Goal: Information Seeking & Learning: Learn about a topic

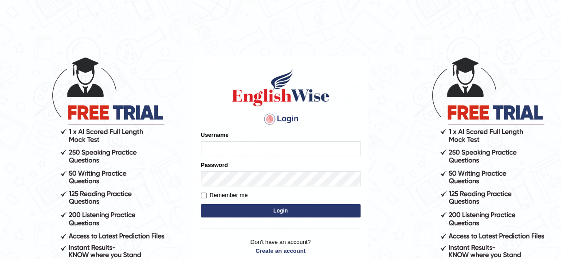
drag, startPoint x: 0, startPoint y: 0, endPoint x: 260, endPoint y: 149, distance: 299.6
click at [260, 149] on input "Username" at bounding box center [281, 148] width 160 height 15
type input "aliameeni110"
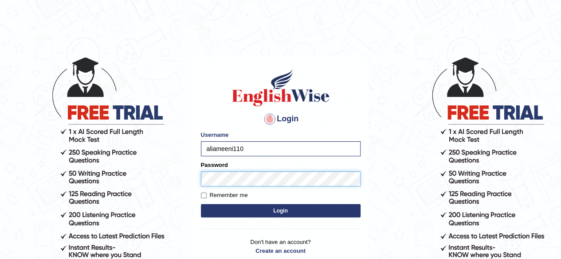
click at [201, 204] on button "Login" at bounding box center [281, 210] width 160 height 13
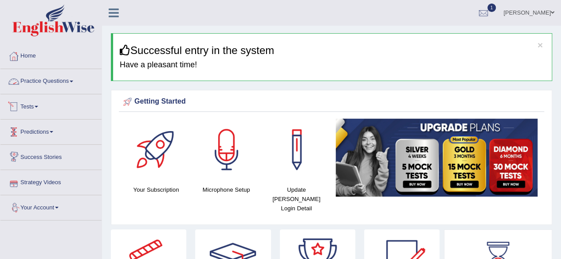
click at [72, 74] on link "Practice Questions" at bounding box center [50, 80] width 101 height 22
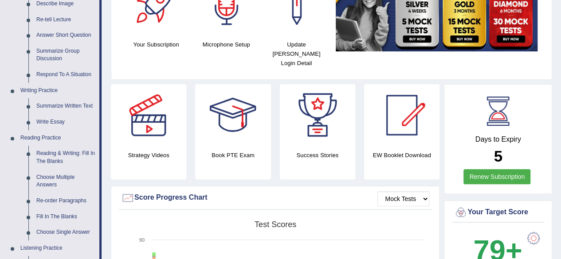
scroll to position [149, 0]
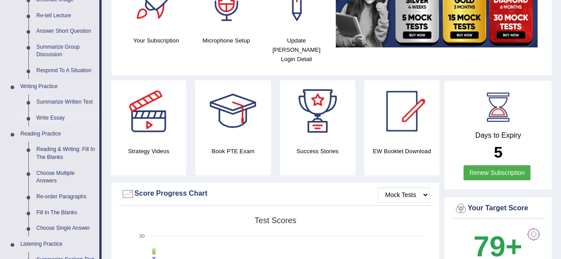
click at [50, 115] on link "Write Essay" at bounding box center [65, 118] width 67 height 16
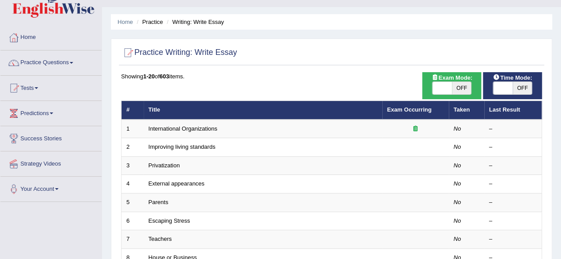
scroll to position [17, 0]
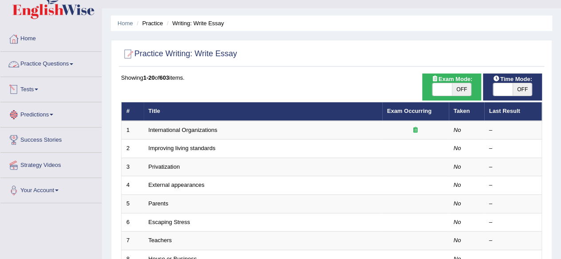
click at [54, 67] on link "Practice Questions" at bounding box center [50, 63] width 101 height 22
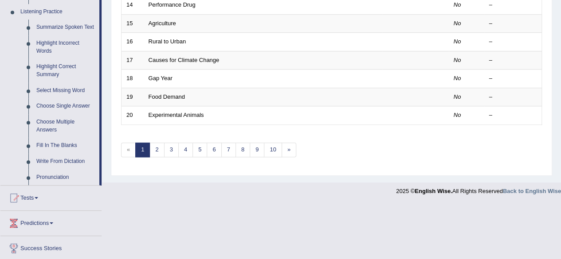
scroll to position [382, 0]
click at [83, 25] on link "Summarize Spoken Text" at bounding box center [65, 27] width 67 height 16
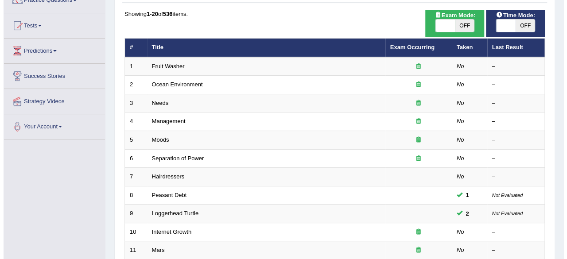
scroll to position [82, 0]
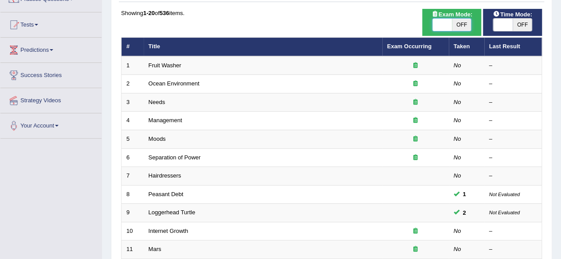
click at [449, 30] on span at bounding box center [441, 25] width 19 height 12
checkbox input "true"
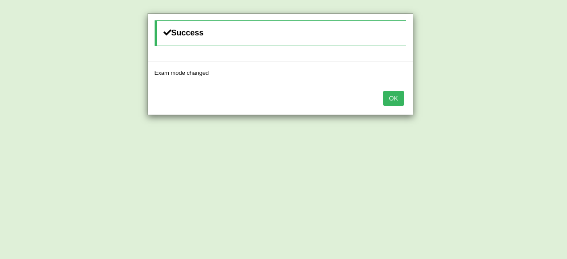
click at [399, 94] on button "OK" at bounding box center [393, 98] width 20 height 15
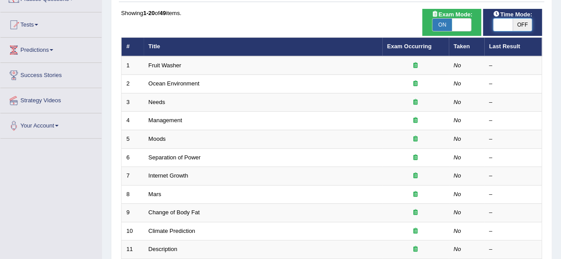
click at [509, 25] on span at bounding box center [502, 25] width 19 height 12
checkbox input "true"
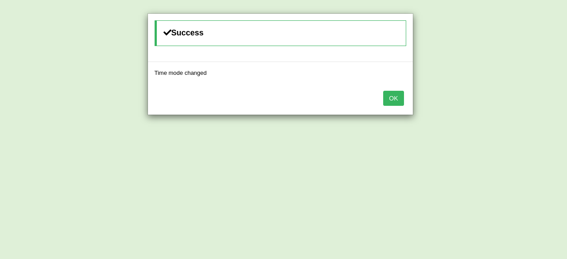
click at [392, 96] on button "OK" at bounding box center [393, 98] width 20 height 15
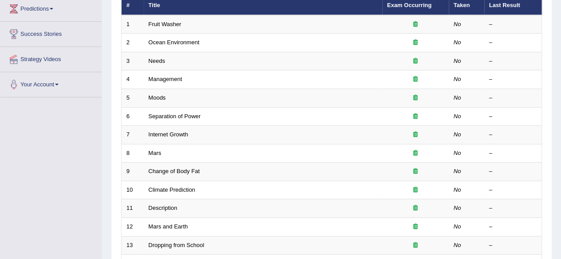
scroll to position [129, 0]
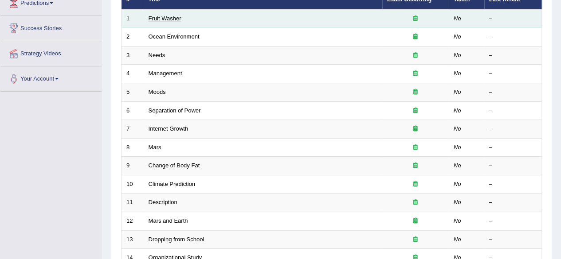
click at [172, 19] on link "Fruit Washer" at bounding box center [164, 18] width 33 height 7
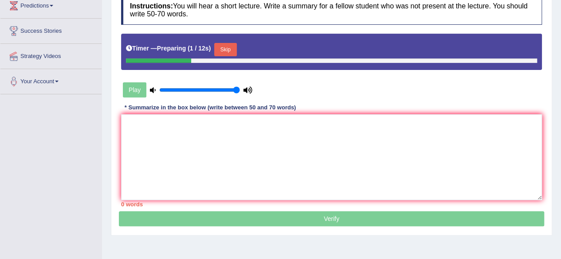
scroll to position [127, 0]
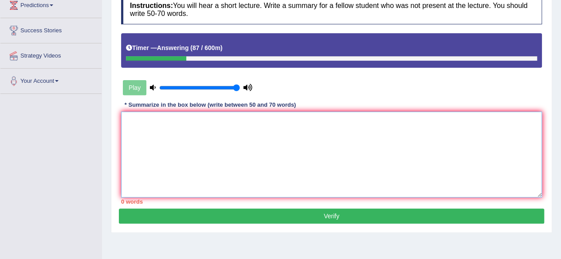
click at [211, 134] on textarea at bounding box center [331, 155] width 421 height 86
click at [128, 117] on textarea "Washing fruits and vegitables'" at bounding box center [331, 155] width 421 height 86
click at [238, 122] on textarea "'Washing fruits and vegitables'" at bounding box center [331, 155] width 421 height 86
click at [190, 121] on textarea "'Washing fruits and vegitables'" at bounding box center [331, 155] width 421 height 86
click at [232, 118] on textarea "'Washing fruits and vegetables'" at bounding box center [331, 155] width 421 height 86
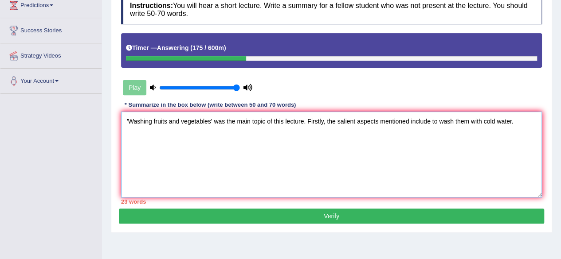
click at [432, 120] on textarea "'Washing fruits and vegetables' was the main topic of this lecture. Firstly, th…" at bounding box center [331, 155] width 421 height 86
click at [524, 124] on textarea "'Washing fruits and vegetables' was the main topic of this lecture. Firstly, th…" at bounding box center [331, 155] width 421 height 86
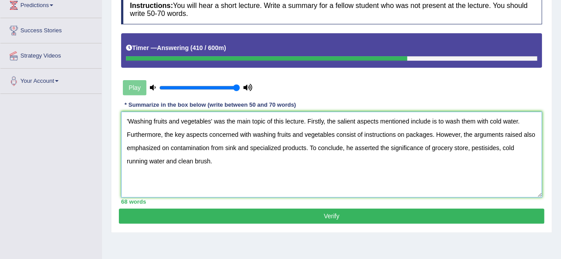
click at [473, 166] on textarea "'Washing fruits and vegetables' was the main topic of this lecture. Firstly, th…" at bounding box center [331, 155] width 421 height 86
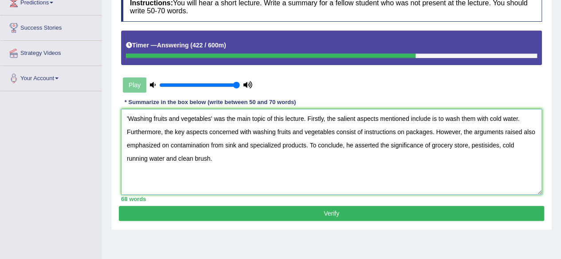
scroll to position [129, 0]
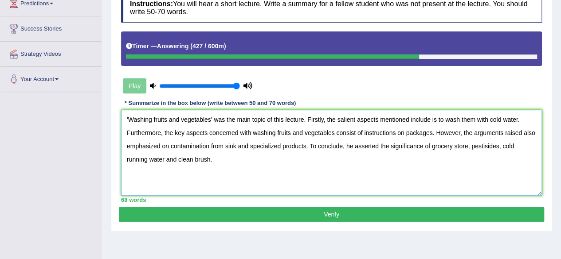
click at [281, 118] on textarea "'Washing fruits and vegetables' was the main topic of this lecture. Firstly, th…" at bounding box center [331, 153] width 421 height 86
click at [486, 163] on textarea "'Washing fruits and vegetables' was the main topic of the lecture. Firstly, the…" at bounding box center [331, 153] width 421 height 86
drag, startPoint x: 472, startPoint y: 147, endPoint x: 498, endPoint y: 146, distance: 25.3
click at [498, 146] on textarea "'Washing fruits and vegetables' was the main topic of the lecture. Firstly, the…" at bounding box center [331, 153] width 421 height 86
click at [170, 144] on textarea "'Washing fruits and vegetables' was the main topic of the lecture. Firstly, the…" at bounding box center [331, 153] width 421 height 86
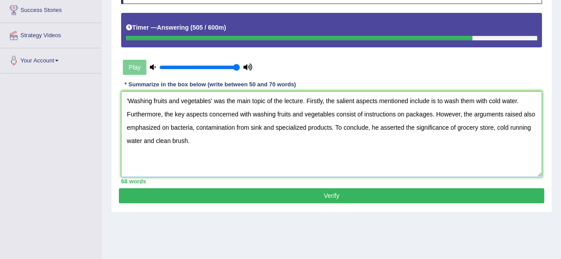
scroll to position [148, 0]
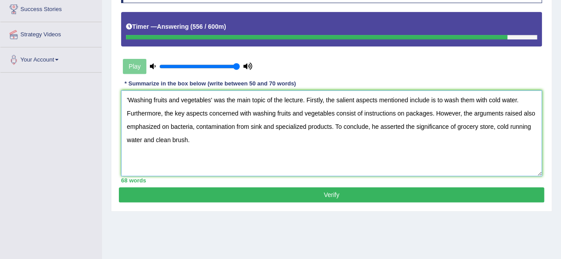
type textarea "'Washing fruits and vegetables' was the main topic of the lecture. Firstly, the…"
click at [363, 189] on button "Verify" at bounding box center [331, 194] width 425 height 15
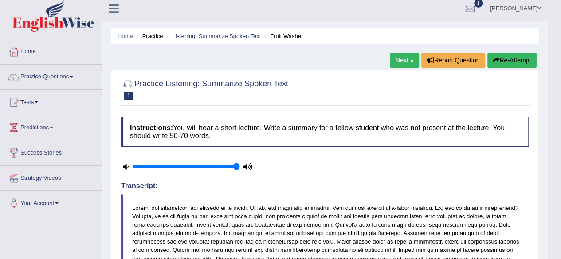
scroll to position [0, 0]
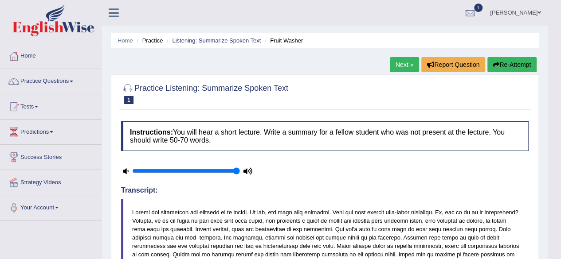
click at [401, 63] on link "Next »" at bounding box center [404, 64] width 29 height 15
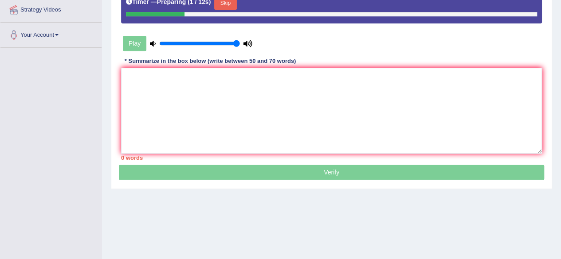
scroll to position [175, 0]
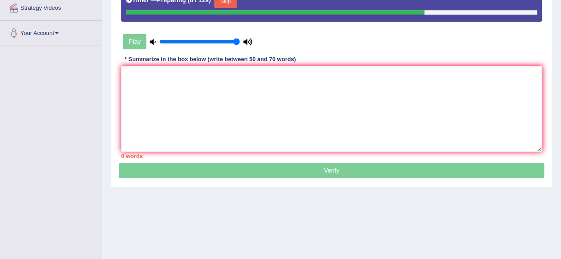
click at [401, 63] on div "Instructions: You will hear a short lecture. Write a summary for a fellow stude…" at bounding box center [331, 52] width 425 height 221
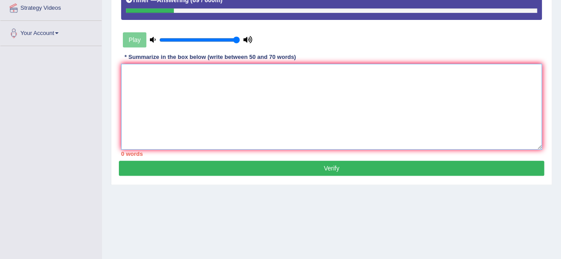
click at [336, 82] on textarea at bounding box center [331, 107] width 421 height 86
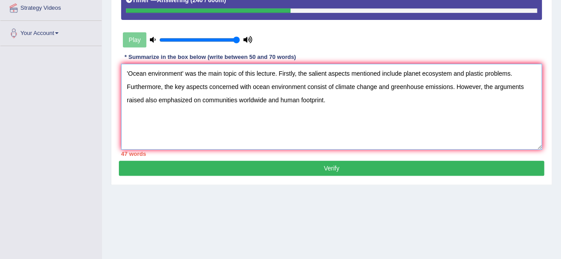
click at [279, 94] on textarea "'Ocean environment' was the main topic of this lecture. Firstly, the salient as…" at bounding box center [331, 107] width 421 height 86
click at [339, 100] on textarea "'Ocean environment' was the main topic of this lecture. Firstly, the salient as…" at bounding box center [331, 107] width 421 height 86
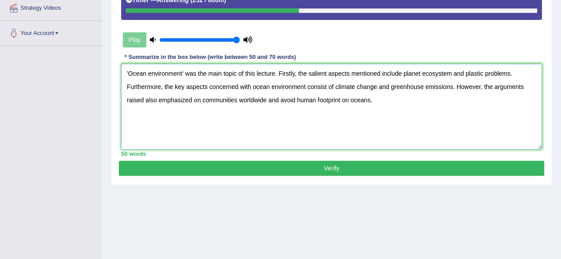
click at [395, 106] on textarea "'Ocean environment' was the main topic of this lecture. Firstly, the salient as…" at bounding box center [331, 107] width 421 height 86
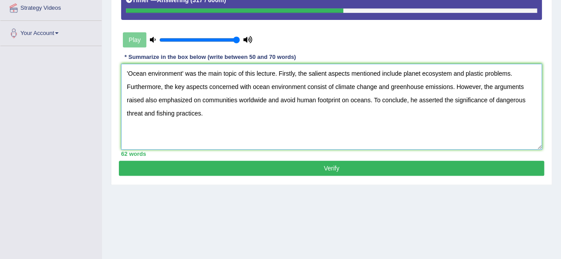
click at [278, 100] on textarea "'Ocean environment' was the main topic of this lecture. Firstly, the salient as…" at bounding box center [331, 107] width 421 height 86
click at [347, 98] on textarea "'Ocean environment' was the main topic of this lecture. Firstly, the salient as…" at bounding box center [331, 107] width 421 height 86
click at [358, 117] on textarea "'Ocean environment' was the main topic of this lecture. Firstly, the salient as…" at bounding box center [331, 107] width 421 height 86
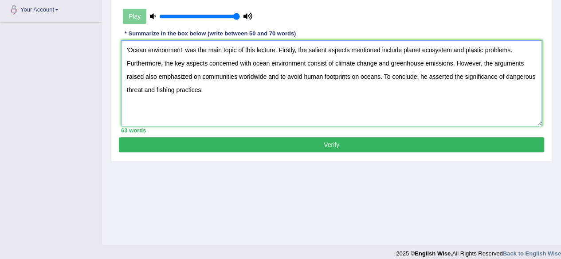
scroll to position [199, 0]
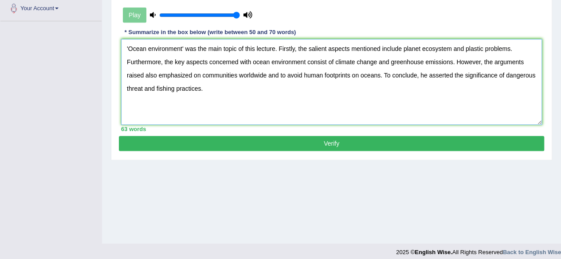
type textarea "'Ocean environment' was the main topic of this lecture. Firstly, the salient as…"
click at [356, 141] on button "Verify" at bounding box center [331, 143] width 425 height 15
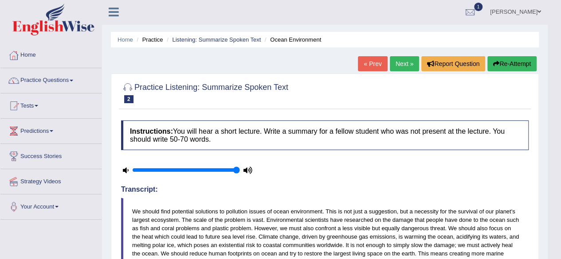
scroll to position [0, 0]
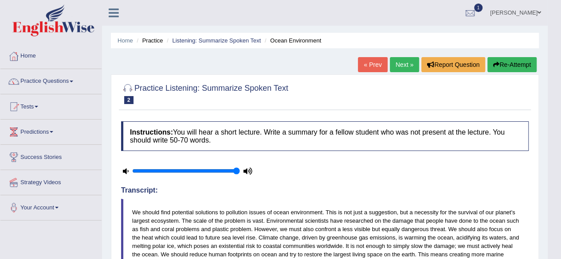
click at [404, 63] on link "Next »" at bounding box center [404, 64] width 29 height 15
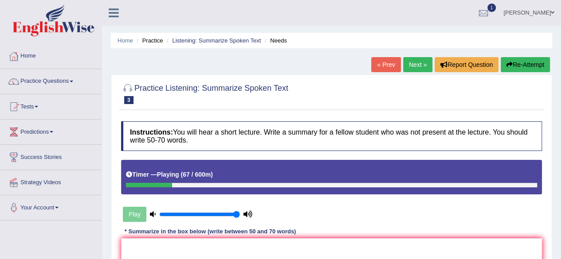
click at [404, 63] on link "Next »" at bounding box center [417, 64] width 29 height 15
click at [388, 66] on link "« Prev" at bounding box center [385, 64] width 29 height 15
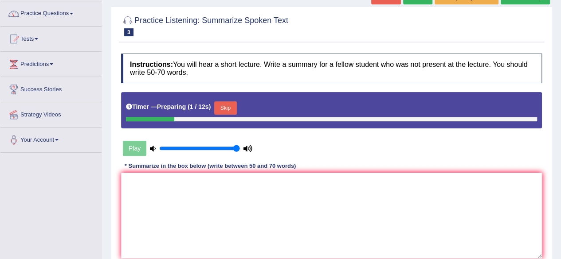
scroll to position [70, 0]
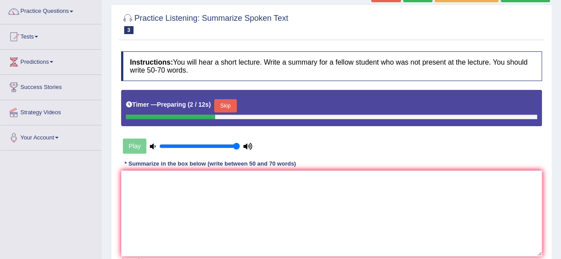
click at [233, 106] on button "Skip" at bounding box center [225, 105] width 22 height 13
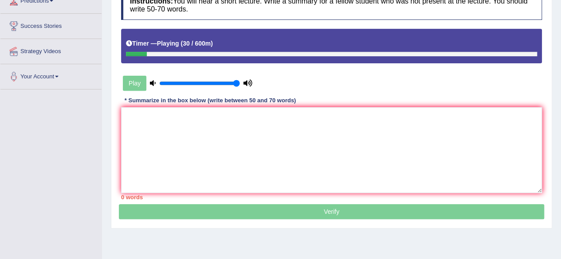
scroll to position [145, 0]
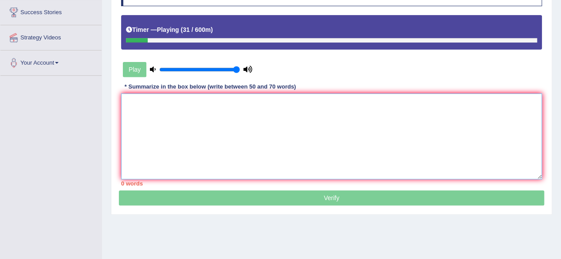
click at [282, 131] on textarea at bounding box center [331, 137] width 421 height 86
type textarea "N"
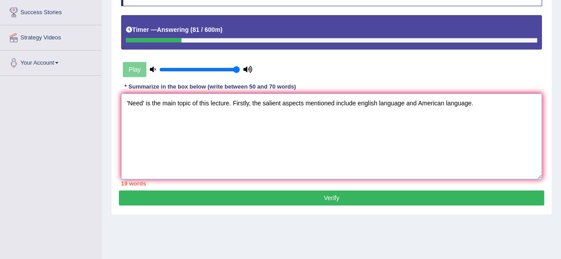
click at [361, 105] on textarea "'Need' is the main topic of this lecture. Firstly, the salient aspects mentione…" at bounding box center [331, 137] width 421 height 86
click at [480, 104] on textarea "'Need' is the main topic of this lecture. Firstly, the salient aspects mentione…" at bounding box center [331, 137] width 421 height 86
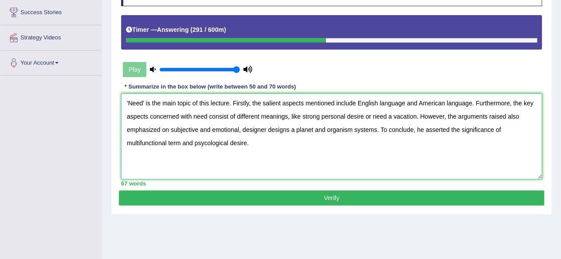
click at [210, 127] on textarea "'Need' is the main topic of this lecture. Firstly, the salient aspects mentione…" at bounding box center [331, 137] width 421 height 86
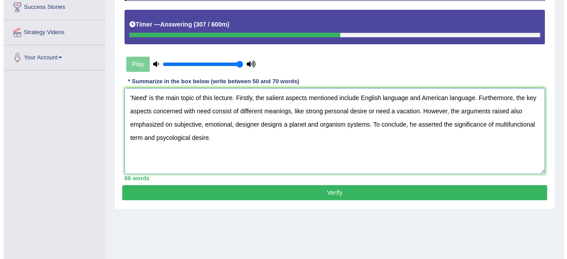
scroll to position [151, 0]
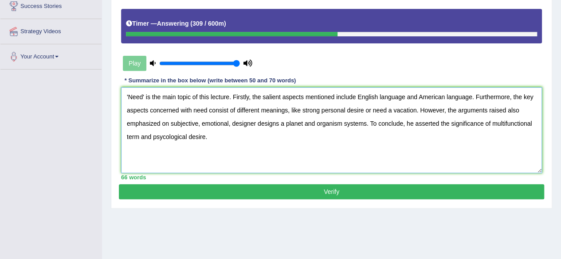
type textarea "'Need' is the main topic of this lecture. Firstly, the salient aspects mentione…"
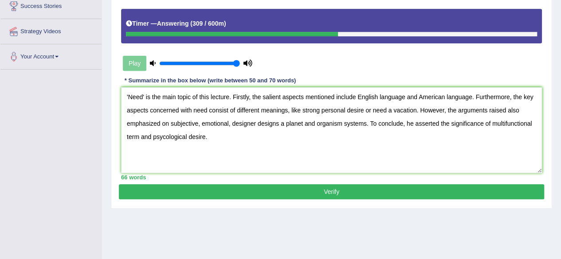
click at [327, 193] on button "Verify" at bounding box center [331, 191] width 425 height 15
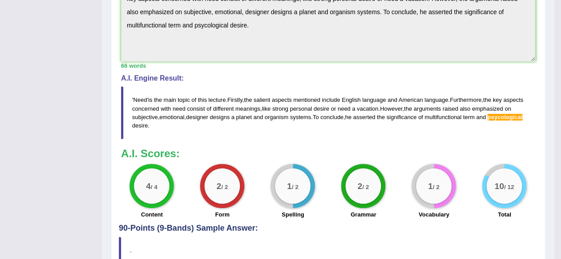
scroll to position [334, 0]
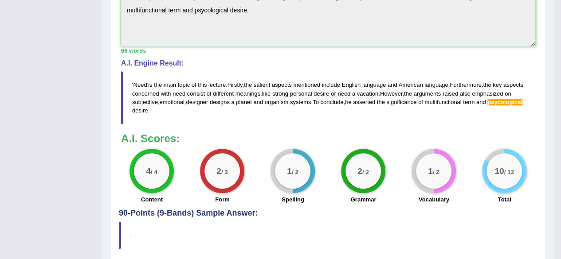
click at [487, 105] on span "psycological" at bounding box center [504, 102] width 35 height 7
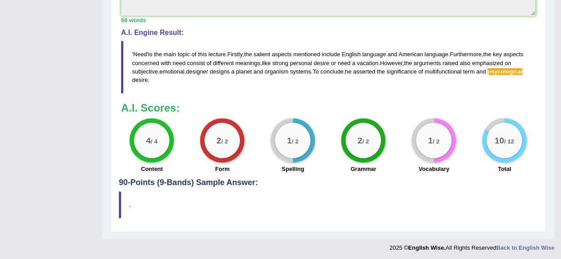
scroll to position [364, 0]
click at [487, 75] on span "psycological" at bounding box center [504, 72] width 35 height 7
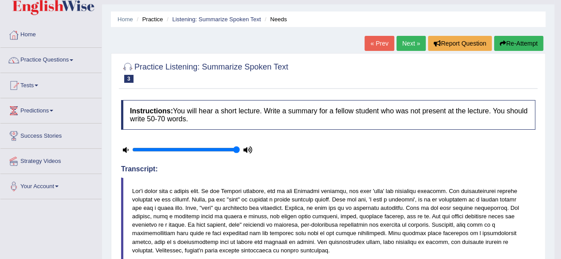
scroll to position [20, 0]
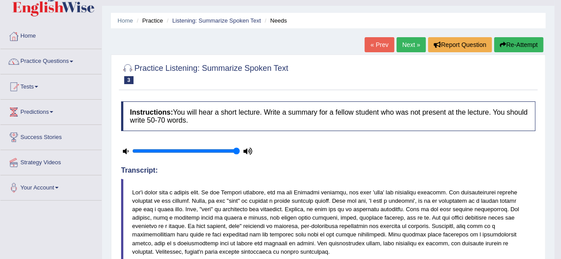
click at [409, 45] on link "Next »" at bounding box center [410, 44] width 29 height 15
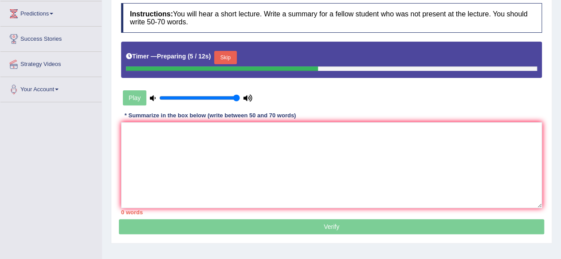
scroll to position [119, 0]
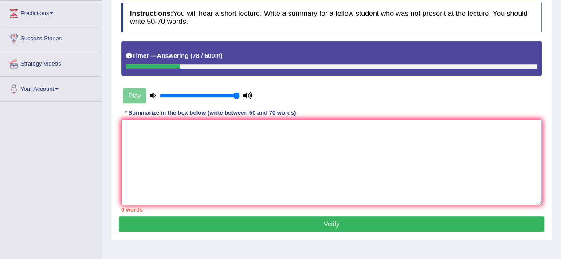
click at [272, 149] on textarea at bounding box center [331, 163] width 421 height 86
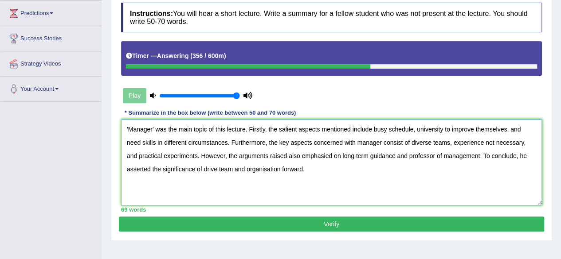
click at [152, 128] on textarea "'Manager' was the main topic of this lecture. Firstly, the salient aspects ment…" at bounding box center [331, 163] width 421 height 86
click at [312, 156] on textarea "'Manager' was the main topic of this lecture. Firstly, the salient aspects ment…" at bounding box center [331, 163] width 421 height 86
click at [332, 153] on textarea "'Manager' was the main topic of this lecture. Firstly, the salient aspects ment…" at bounding box center [331, 163] width 421 height 86
drag, startPoint x: 333, startPoint y: 152, endPoint x: 382, endPoint y: 153, distance: 49.2
click at [382, 153] on textarea "'Manager' was the main topic of this lecture. Firstly, the salient aspects ment…" at bounding box center [331, 163] width 421 height 86
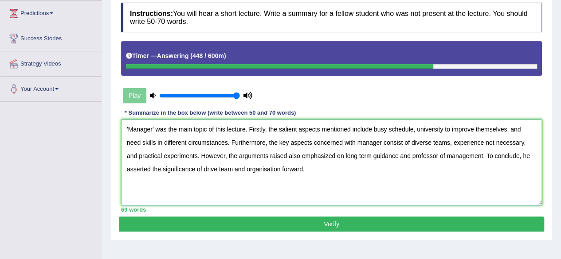
click at [372, 172] on textarea "'Manager' was the main topic of this lecture. Firstly, the salient aspects ment…" at bounding box center [331, 163] width 421 height 86
click at [217, 168] on textarea "'Manager' was the main topic of this lecture. Firstly, the salient aspects ment…" at bounding box center [331, 163] width 421 height 86
click at [374, 154] on textarea "'Manager' was the main topic of this lecture. Firstly, the salient aspects ment…" at bounding box center [331, 163] width 421 height 86
click at [375, 173] on textarea "'Manager' was the main topic of this lecture. Firstly, the salient aspects ment…" at bounding box center [331, 163] width 421 height 86
type textarea "'Manager' was the main topic of this lecture. Firstly, the salient aspects ment…"
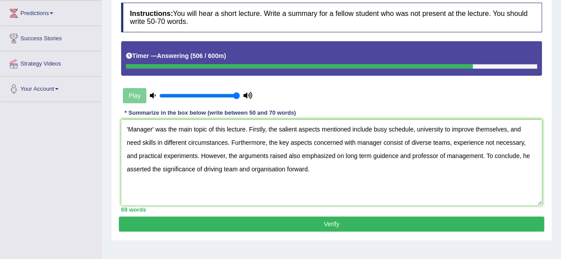
click at [362, 228] on button "Verify" at bounding box center [331, 224] width 425 height 15
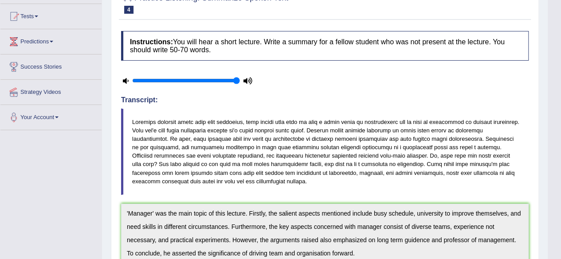
scroll to position [0, 0]
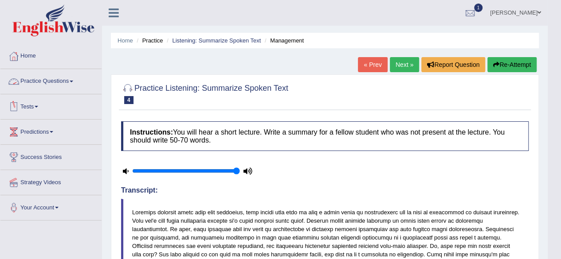
click at [51, 80] on link "Practice Questions" at bounding box center [50, 80] width 101 height 22
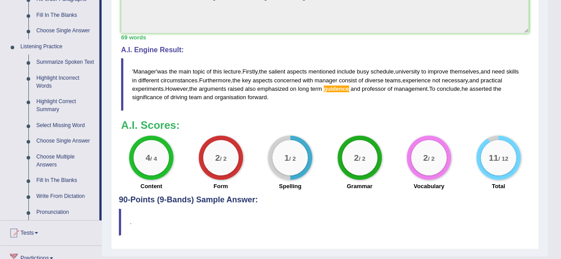
scroll to position [351, 0]
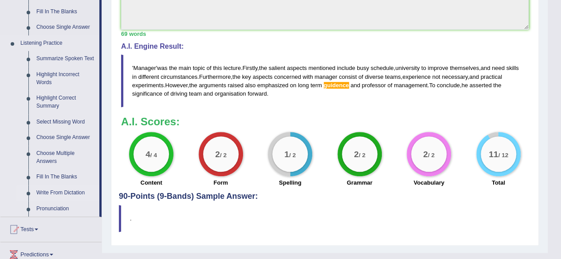
click at [58, 192] on link "Write From Dictation" at bounding box center [65, 193] width 67 height 16
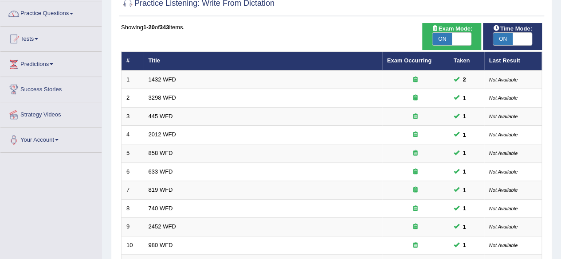
scroll to position [74, 0]
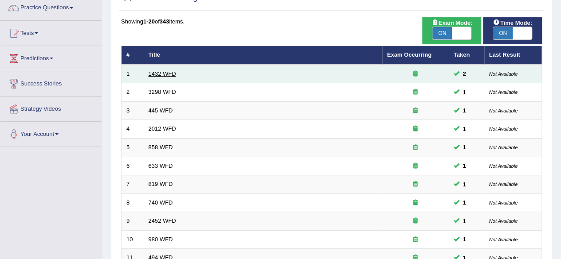
click at [169, 73] on link "1432 WFD" at bounding box center [161, 73] width 27 height 7
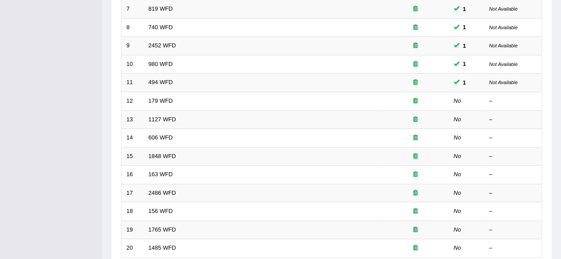
scroll to position [257, 0]
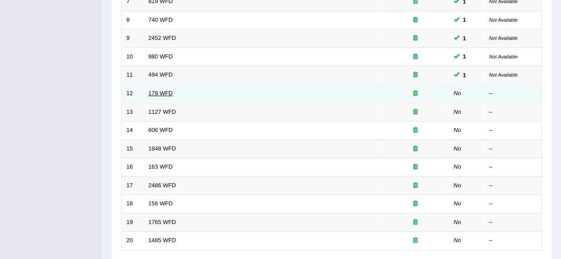
click at [159, 91] on link "179 WFD" at bounding box center [160, 93] width 24 height 7
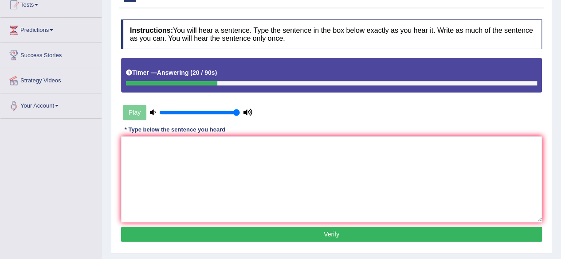
scroll to position [103, 0]
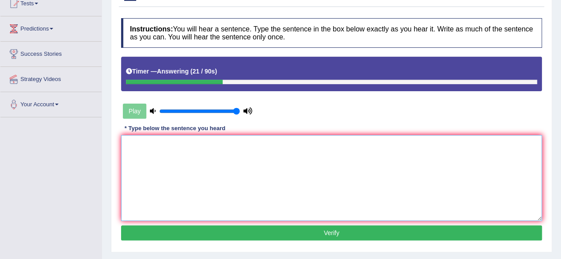
click at [188, 157] on textarea at bounding box center [331, 178] width 421 height 86
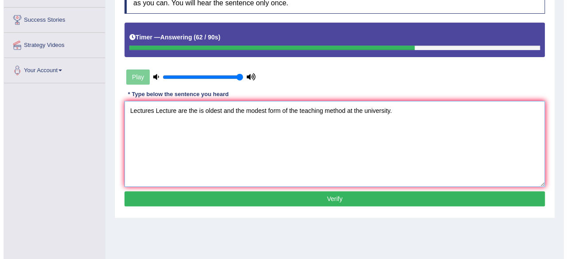
scroll to position [140, 0]
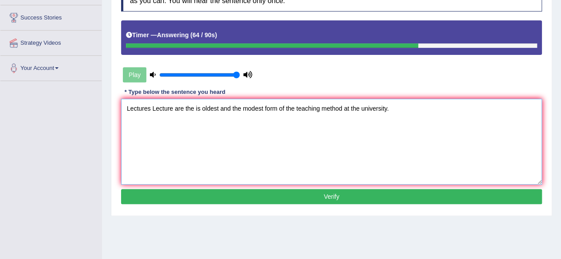
type textarea "Lectures Lecture are the is oldest and the modest form of the teaching method a…"
click at [318, 196] on button "Verify" at bounding box center [331, 196] width 421 height 15
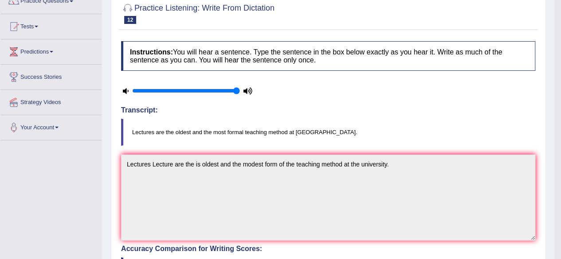
scroll to position [0, 0]
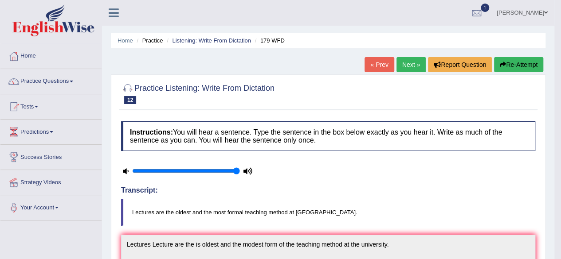
click at [406, 64] on link "Next »" at bounding box center [410, 64] width 29 height 15
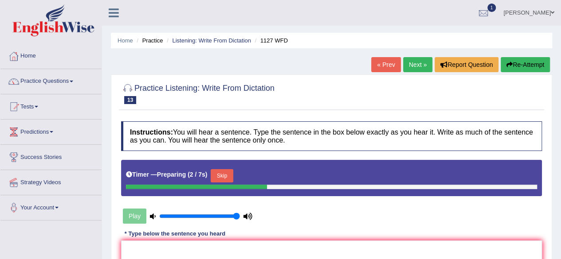
click at [406, 64] on link "Next »" at bounding box center [417, 64] width 29 height 15
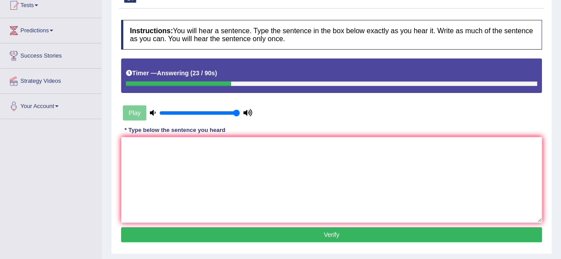
scroll to position [103, 0]
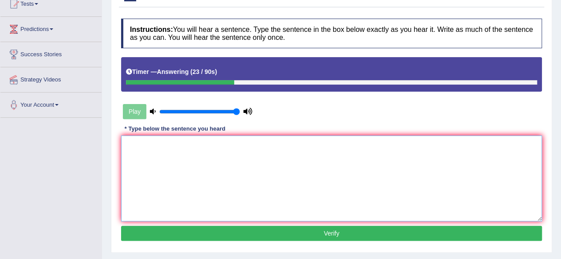
click at [349, 162] on textarea at bounding box center [331, 179] width 421 height 86
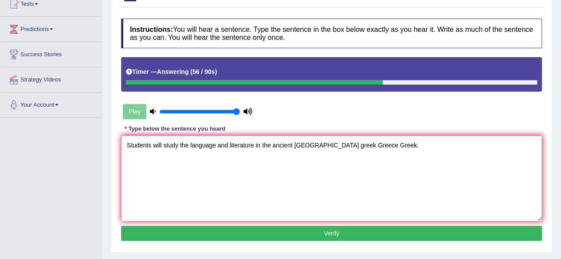
click at [152, 143] on textarea "Students will study the language and literature in the ancient greece greek Gre…" at bounding box center [331, 179] width 421 height 86
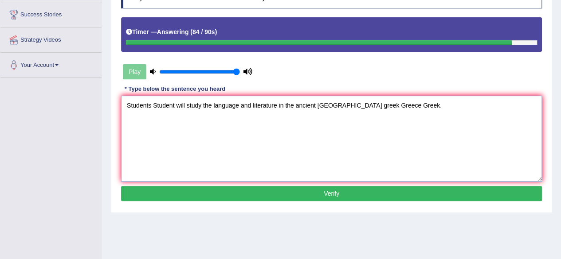
type textarea "Students Student will study the language and literature in the ancient greece g…"
click at [360, 194] on button "Verify" at bounding box center [331, 193] width 421 height 15
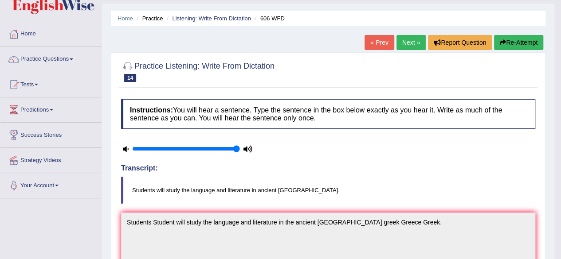
scroll to position [20, 0]
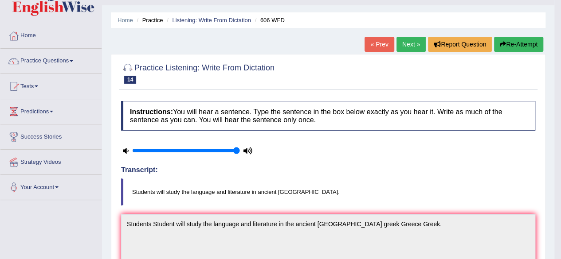
click at [411, 46] on link "Next »" at bounding box center [410, 44] width 29 height 15
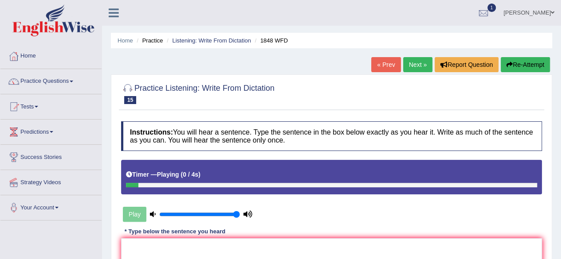
click at [417, 36] on ul "Home Practice Listening: Write From Dictation 1848 WFD" at bounding box center [331, 41] width 441 height 16
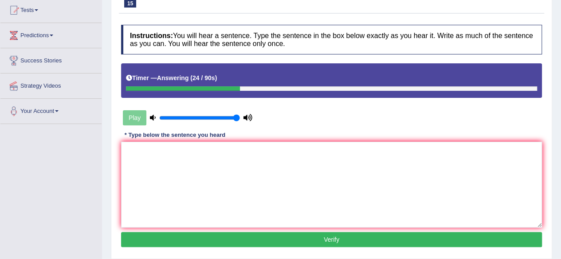
scroll to position [97, 0]
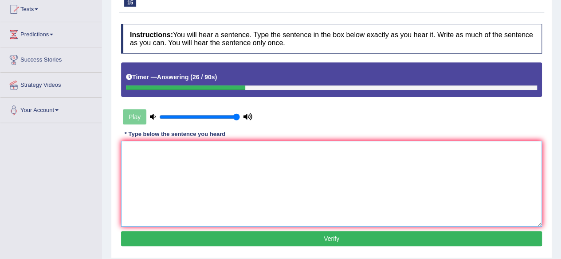
click at [329, 195] on textarea at bounding box center [331, 184] width 421 height 86
click at [129, 148] on textarea "Dtudents" at bounding box center [331, 184] width 421 height 86
click at [175, 152] on textarea "Students" at bounding box center [331, 184] width 421 height 86
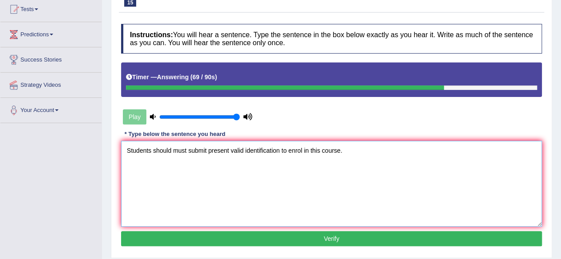
drag, startPoint x: 151, startPoint y: 148, endPoint x: 156, endPoint y: 153, distance: 7.5
click at [156, 153] on textarea "Students should must submit present valid identification to enrol in this cours…" at bounding box center [331, 184] width 421 height 86
click at [154, 153] on textarea "Students should must submit present valid identification to enrol in this cours…" at bounding box center [331, 184] width 421 height 86
click at [154, 150] on textarea "Students should must submit present valid identification to enrol in this cours…" at bounding box center [331, 184] width 421 height 86
click at [326, 150] on textarea "Students Student should must submit present valid identification to enrol in th…" at bounding box center [331, 184] width 421 height 86
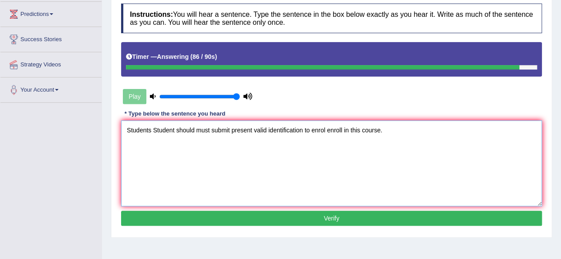
scroll to position [124, 0]
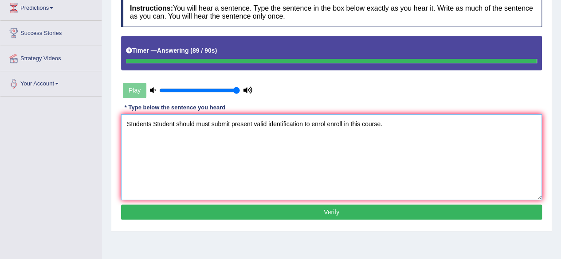
type textarea "Students Student should must submit present valid identification to enrol enrol…"
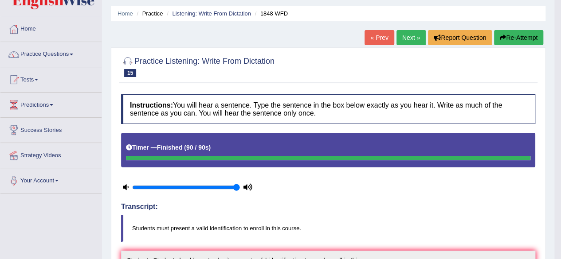
scroll to position [24, 0]
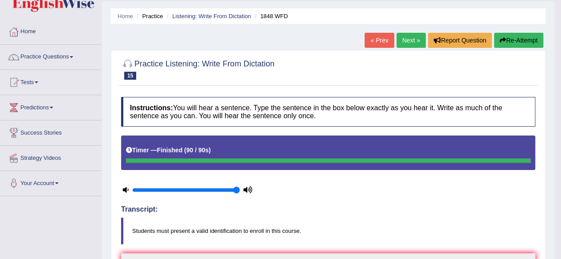
click at [406, 44] on link "Next »" at bounding box center [410, 40] width 29 height 15
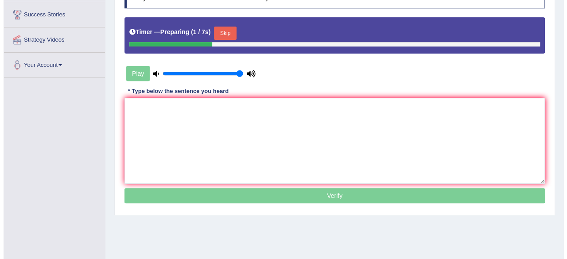
scroll to position [143, 0]
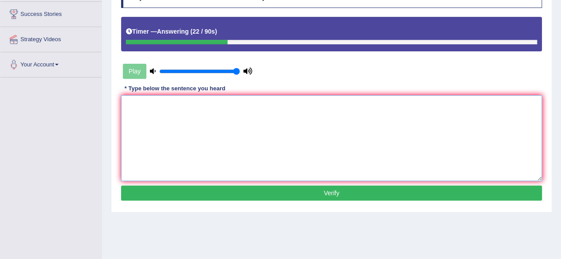
click at [304, 132] on textarea at bounding box center [331, 138] width 421 height 86
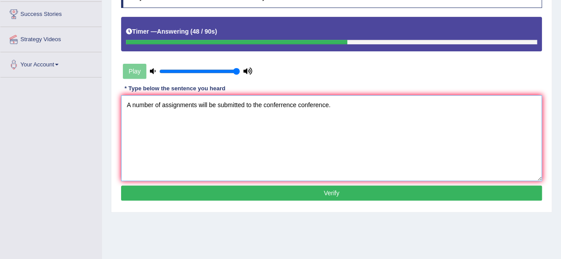
click at [131, 103] on textarea "A number of assignments will be submitted to the conferrence conference." at bounding box center [331, 138] width 421 height 86
click at [209, 107] on textarea "A The number of assignments will be submitted to the conferrence conference." at bounding box center [331, 138] width 421 height 86
type textarea "A The number of assignments assignment will be submitted to the conferrence con…"
click at [355, 195] on button "Verify" at bounding box center [331, 193] width 421 height 15
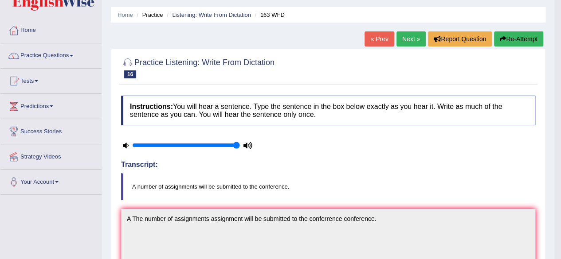
scroll to position [23, 0]
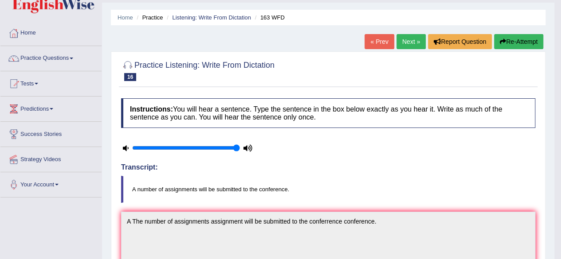
click at [408, 39] on link "Next »" at bounding box center [410, 41] width 29 height 15
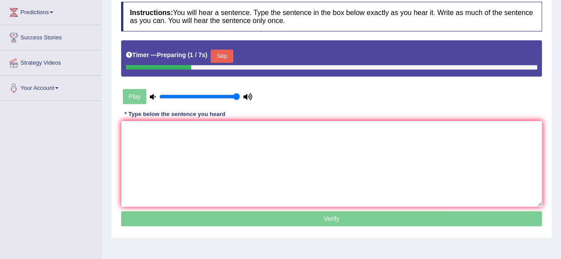
scroll to position [121, 0]
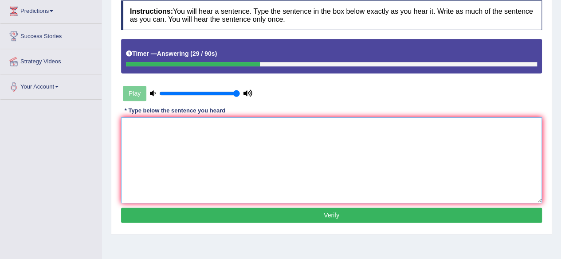
click at [347, 151] on textarea at bounding box center [331, 160] width 421 height 86
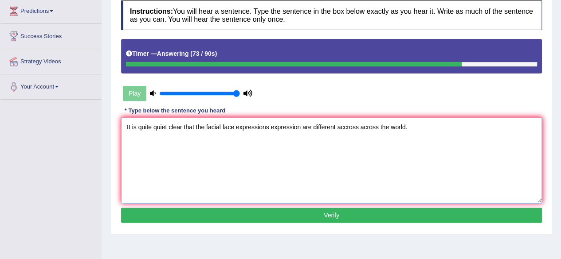
click at [195, 128] on textarea "It is quite quiet clear that the facial face expressions expression are differe…" at bounding box center [331, 160] width 421 height 86
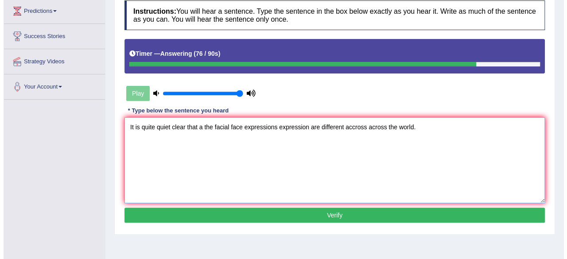
scroll to position [135, 0]
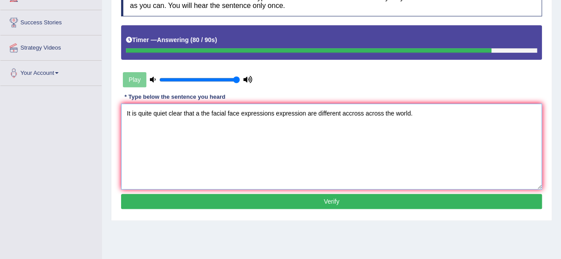
type textarea "It is quite quiet clear that a the facial face expressions expression are diffe…"
click at [380, 200] on button "Verify" at bounding box center [331, 201] width 421 height 15
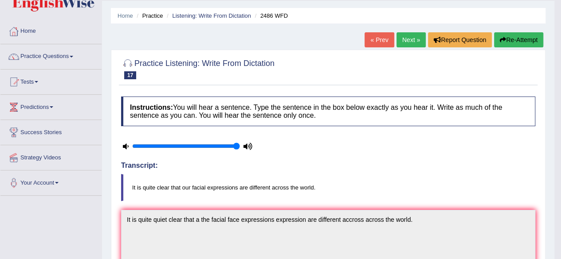
scroll to position [0, 0]
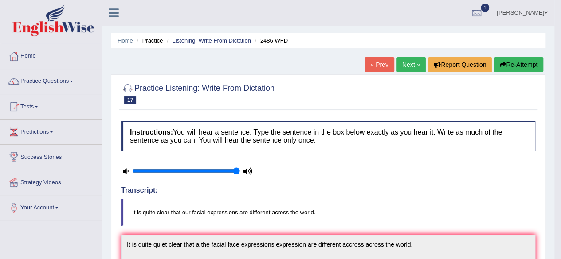
click at [413, 69] on link "Next »" at bounding box center [410, 64] width 29 height 15
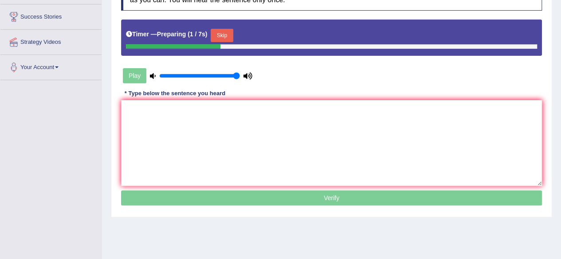
scroll to position [140, 0]
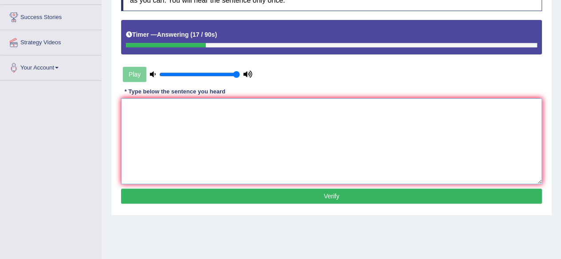
click at [332, 124] on textarea at bounding box center [331, 141] width 421 height 86
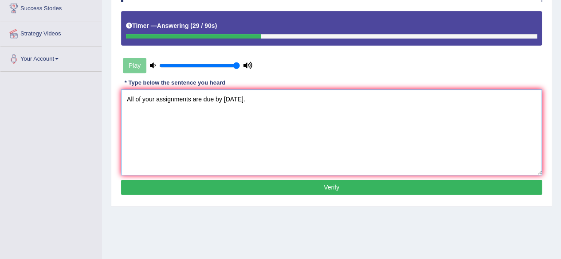
scroll to position [150, 0]
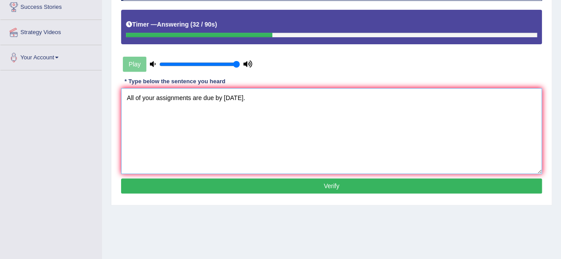
click at [157, 97] on textarea "All of your assignments are due by tomorrow." at bounding box center [331, 131] width 421 height 86
click at [209, 94] on textarea "All of your yours assignments are due by tomorrow." at bounding box center [331, 131] width 421 height 86
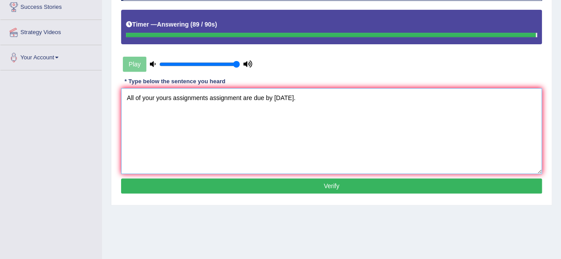
type textarea "All of your yours assignments assignment are due by tomorrow."
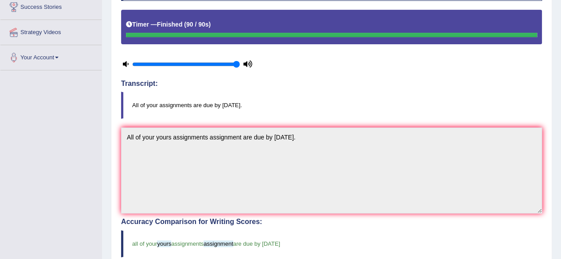
scroll to position [0, 0]
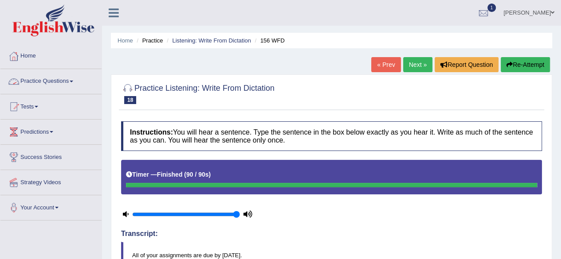
click at [66, 82] on link "Practice Questions" at bounding box center [50, 80] width 101 height 22
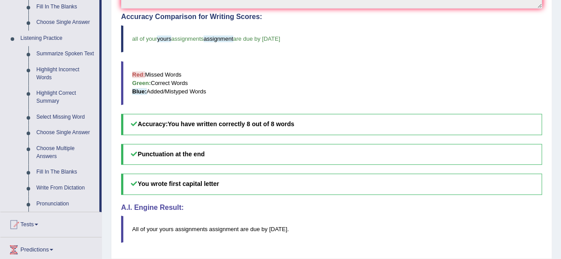
scroll to position [356, 0]
click at [64, 73] on link "Highlight Incorrect Words" at bounding box center [65, 73] width 67 height 23
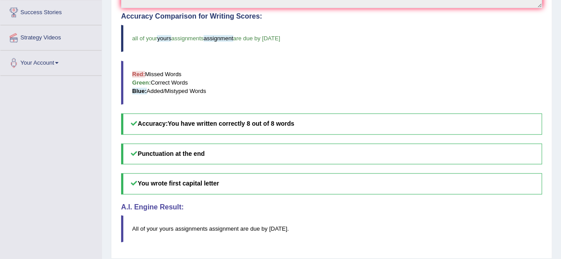
scroll to position [238, 0]
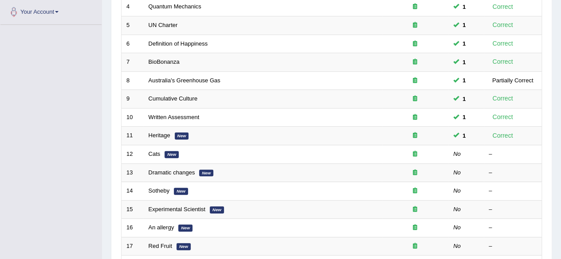
scroll to position [196, 0]
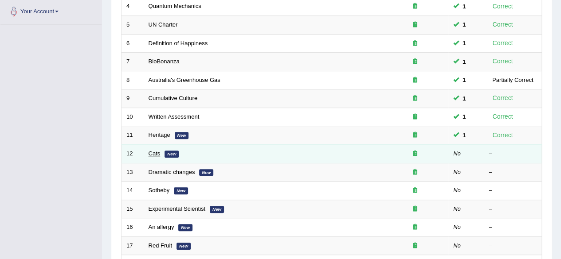
click at [154, 151] on link "Cats" at bounding box center [154, 153] width 12 height 7
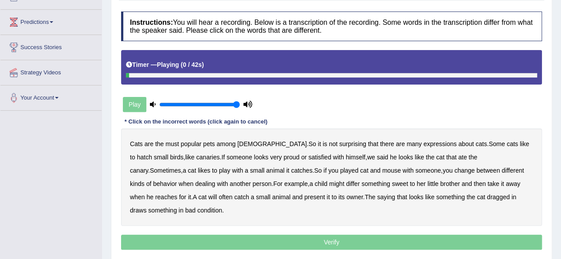
scroll to position [111, 0]
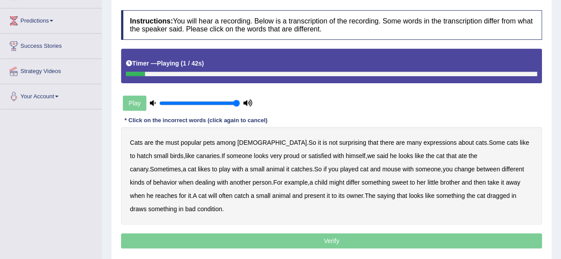
click at [174, 141] on b "must" at bounding box center [171, 142] width 13 height 7
click at [152, 152] on b "hatch" at bounding box center [144, 155] width 15 height 7
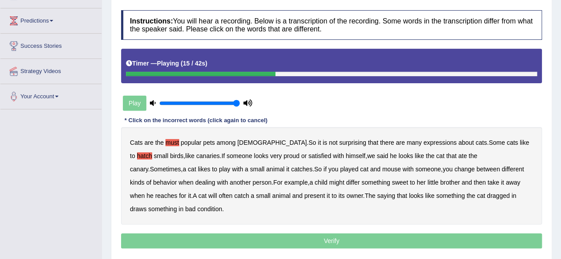
click at [376, 156] on b "said" at bounding box center [382, 155] width 12 height 7
click at [346, 180] on b "differ" at bounding box center [353, 182] width 14 height 7
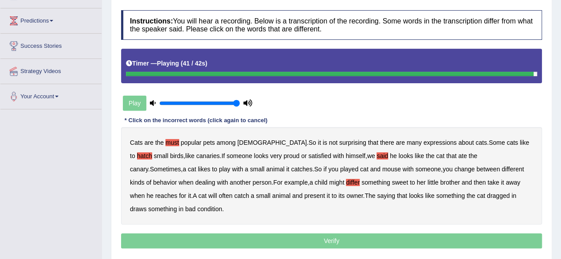
click at [146, 206] on b "draws" at bounding box center [138, 209] width 16 height 7
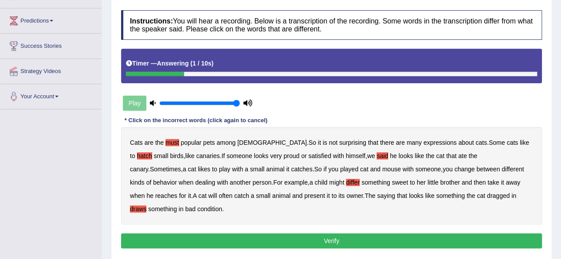
click at [445, 234] on button "Verify" at bounding box center [331, 241] width 421 height 15
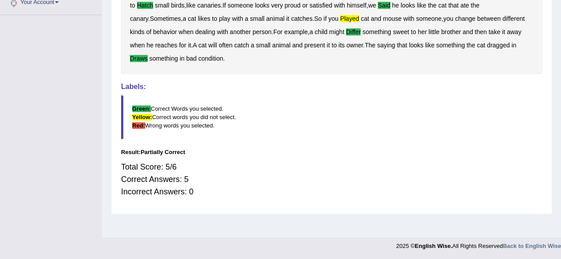
scroll to position [0, 0]
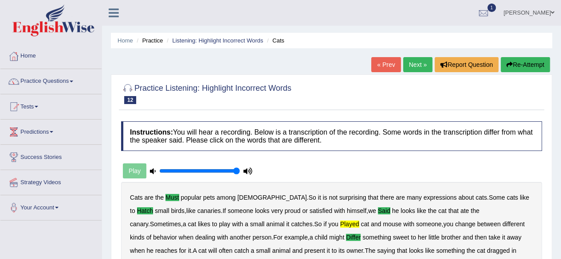
click at [416, 67] on link "Next »" at bounding box center [417, 64] width 29 height 15
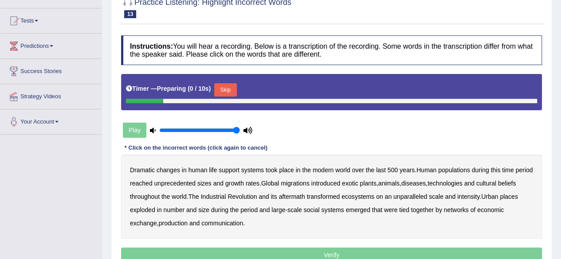
scroll to position [86, 0]
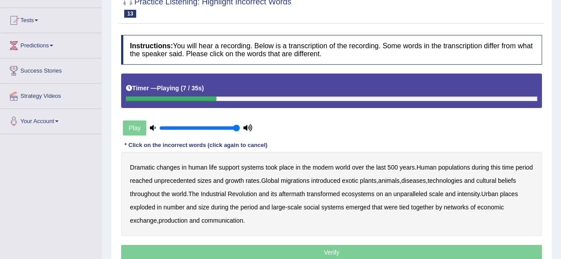
click at [456, 164] on b "populations" at bounding box center [454, 167] width 32 height 7
click at [425, 179] on b "diseases" at bounding box center [413, 180] width 24 height 7
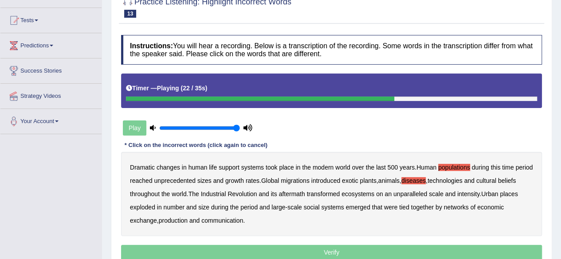
click at [373, 192] on b "ecosystems" at bounding box center [357, 194] width 33 height 7
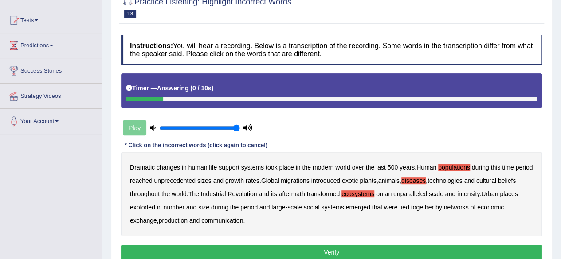
click at [179, 220] on b "production" at bounding box center [173, 220] width 29 height 7
click at [328, 251] on button "Verify" at bounding box center [331, 252] width 421 height 15
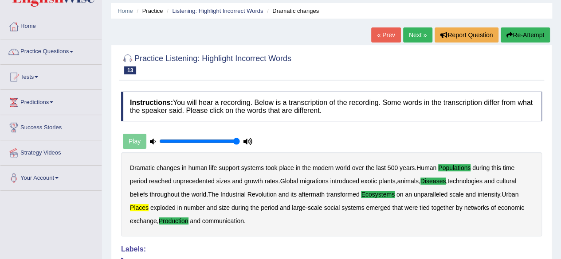
scroll to position [29, 0]
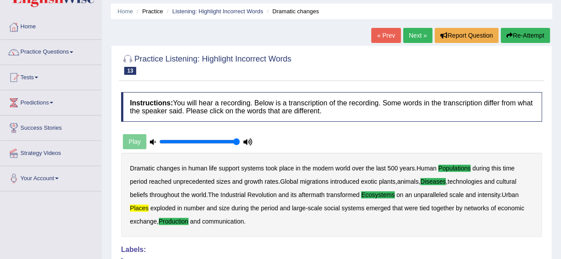
click at [412, 39] on link "Next »" at bounding box center [417, 35] width 29 height 15
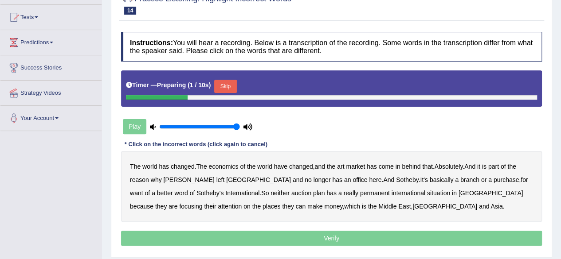
scroll to position [92, 0]
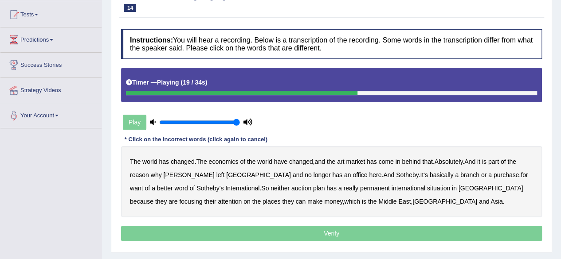
click at [493, 172] on b "purchase" at bounding box center [506, 175] width 26 height 7
click at [143, 185] on b "want" at bounding box center [136, 188] width 13 height 7
click at [313, 187] on b "plan" at bounding box center [319, 188] width 12 height 7
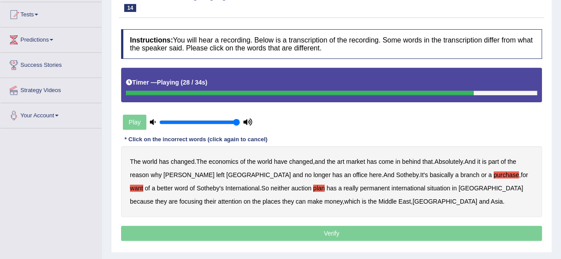
click at [427, 187] on b "situation" at bounding box center [438, 188] width 23 height 7
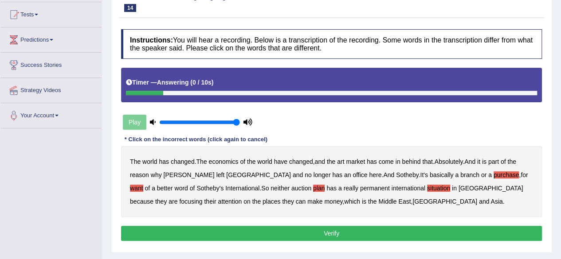
click at [333, 233] on button "Verify" at bounding box center [331, 233] width 421 height 15
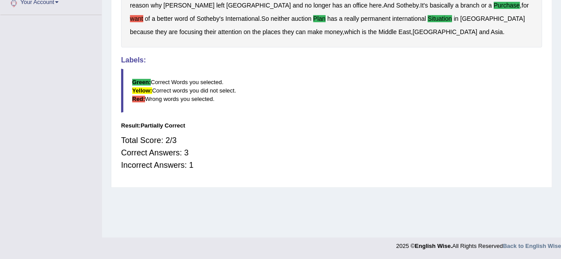
scroll to position [0, 0]
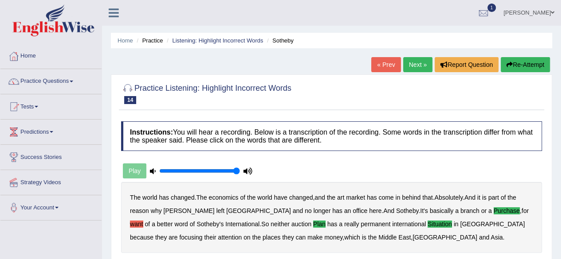
click at [420, 61] on link "Next »" at bounding box center [417, 64] width 29 height 15
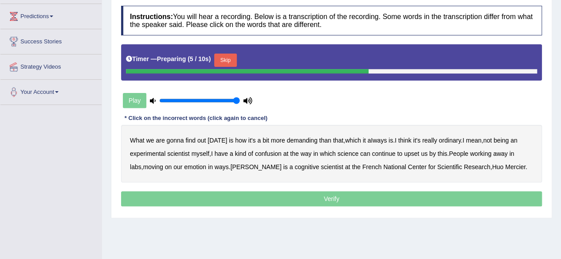
scroll to position [117, 0]
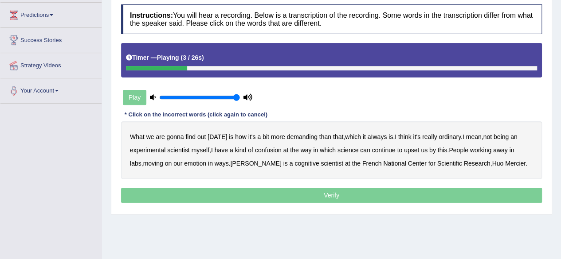
click at [297, 138] on b "demanding" at bounding box center [301, 136] width 31 height 7
click at [448, 136] on b "ordinary" at bounding box center [449, 136] width 22 height 7
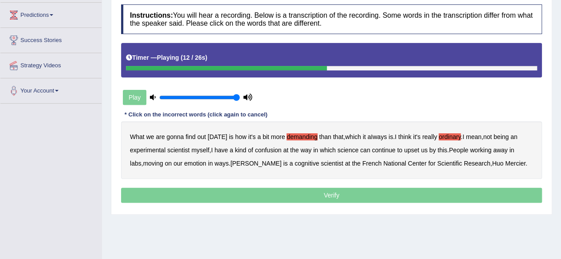
click at [274, 147] on b "confusion" at bounding box center [268, 150] width 27 height 7
click at [413, 151] on b "upset" at bounding box center [411, 150] width 15 height 7
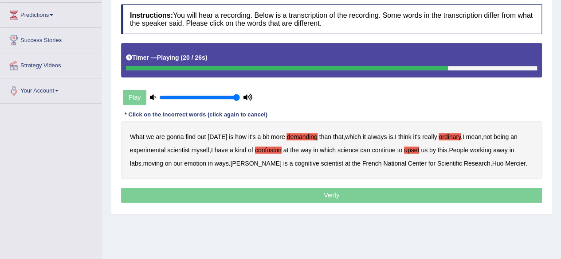
click at [185, 163] on b "emotion" at bounding box center [195, 163] width 22 height 7
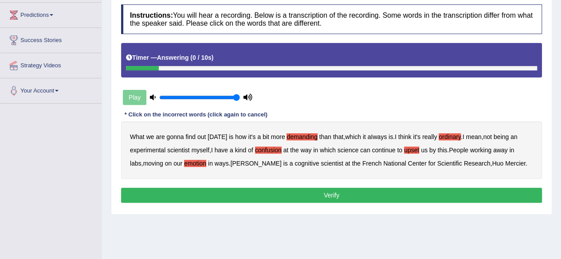
click at [350, 193] on button "Verify" at bounding box center [331, 195] width 421 height 15
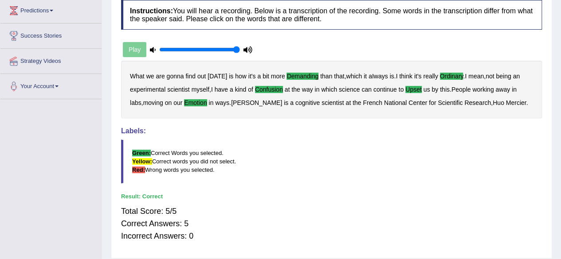
scroll to position [42, 0]
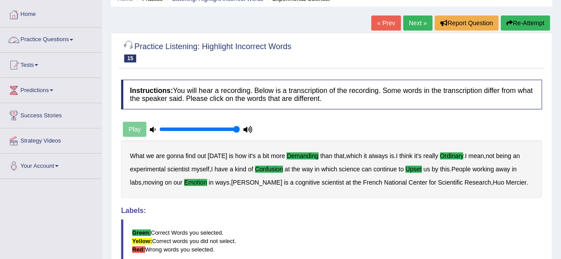
click at [55, 38] on link "Practice Questions" at bounding box center [50, 38] width 101 height 22
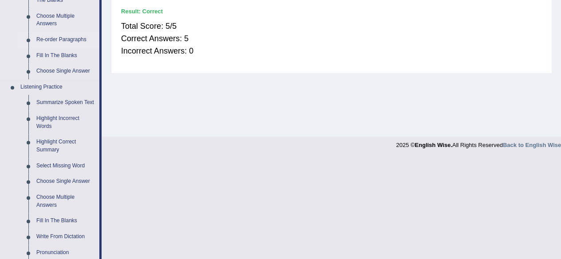
scroll to position [308, 0]
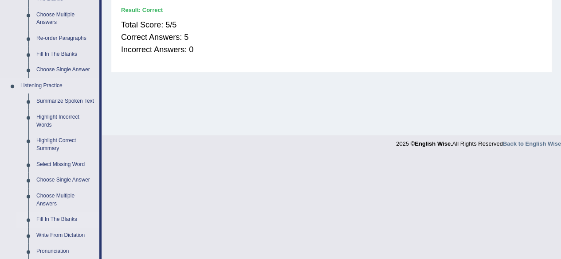
click at [55, 219] on link "Fill In The Blanks" at bounding box center [65, 220] width 67 height 16
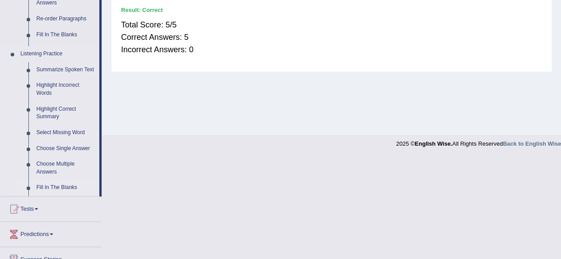
scroll to position [298, 0]
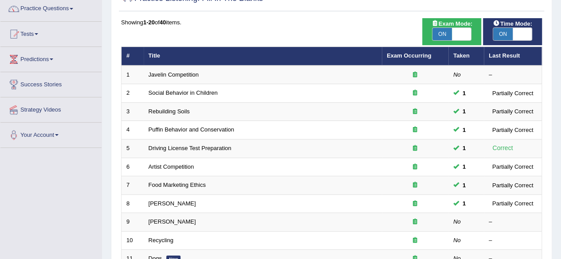
scroll to position [71, 0]
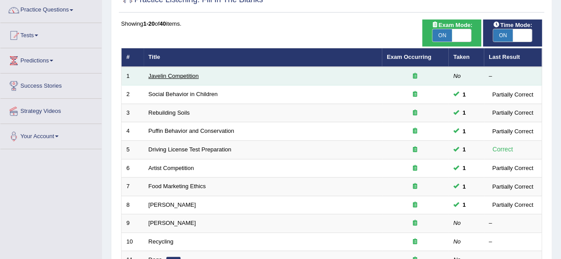
click at [190, 78] on link "Javelin Competition" at bounding box center [173, 76] width 50 height 7
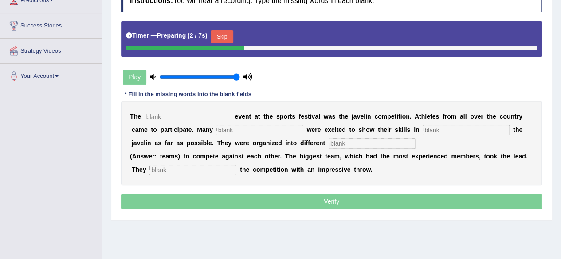
scroll to position [132, 0]
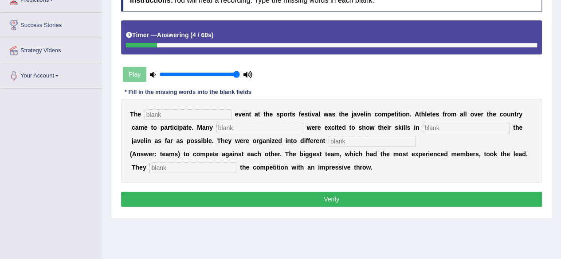
click at [190, 119] on input "text" at bounding box center [187, 114] width 87 height 11
type input "biggest"
click at [258, 125] on input "text" at bounding box center [259, 128] width 87 height 11
type input "people"
click at [441, 124] on input "text" at bounding box center [465, 128] width 87 height 11
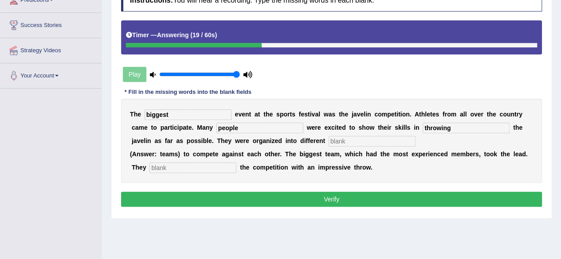
type input "throwing"
click at [354, 144] on input "text" at bounding box center [371, 141] width 87 height 11
type input "teams"
click at [209, 164] on input "text" at bounding box center [192, 168] width 87 height 11
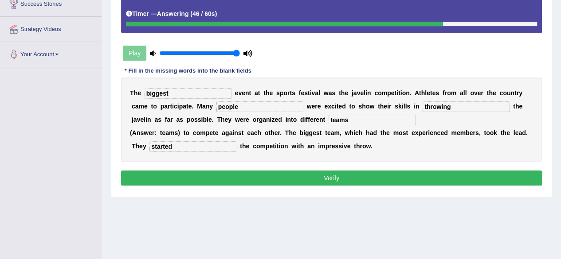
scroll to position [156, 0]
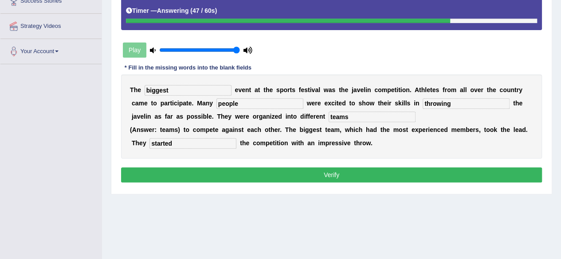
type input "started"
click at [351, 175] on button "Verify" at bounding box center [331, 175] width 421 height 15
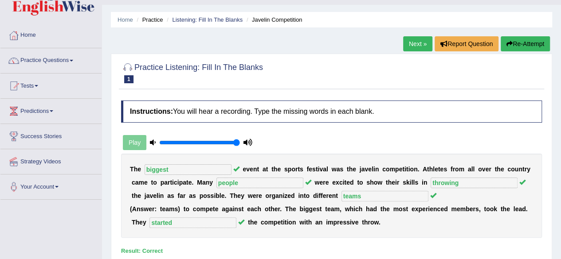
scroll to position [19, 0]
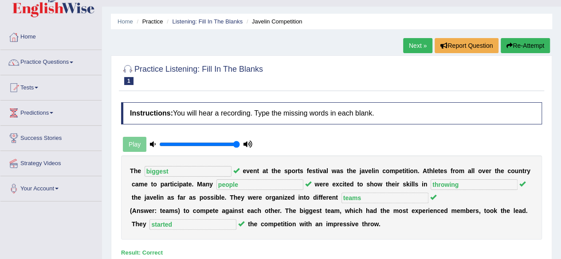
click at [417, 47] on link "Next »" at bounding box center [417, 45] width 29 height 15
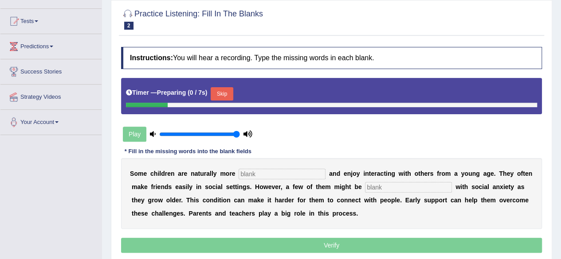
scroll to position [86, 0]
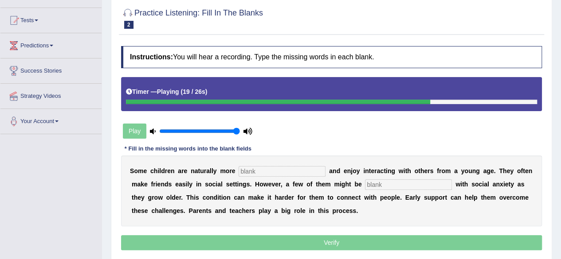
click at [265, 168] on input "text" at bounding box center [281, 171] width 87 height 11
type input "sociable"
click at [375, 183] on input "text" at bounding box center [408, 184] width 87 height 11
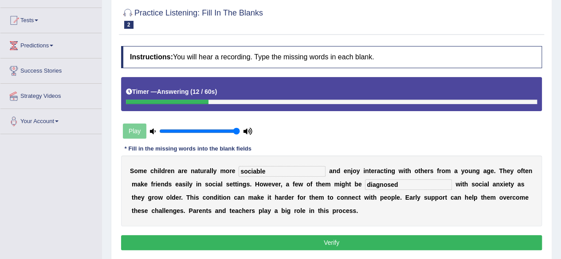
type input "diagnosed"
click at [347, 240] on button "Verify" at bounding box center [331, 242] width 421 height 15
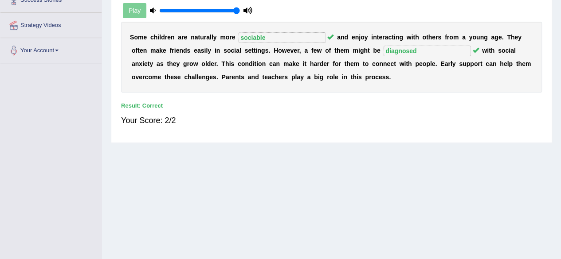
scroll to position [0, 0]
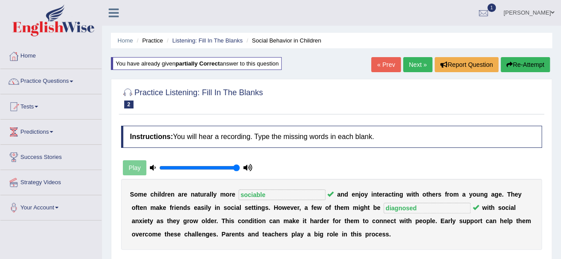
click at [410, 66] on link "Next »" at bounding box center [417, 64] width 29 height 15
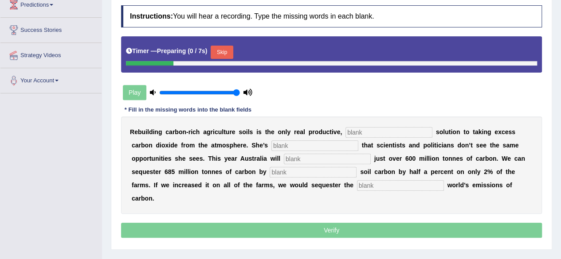
scroll to position [128, 0]
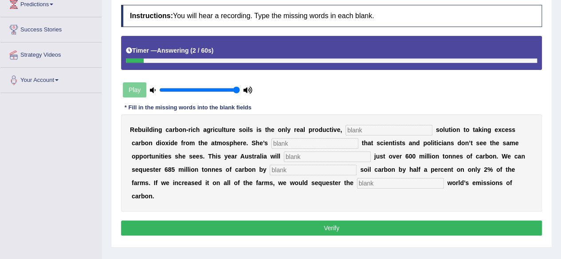
click at [383, 128] on input "text" at bounding box center [388, 130] width 87 height 11
type input "permanent"
click at [303, 153] on input "text" at bounding box center [327, 157] width 87 height 11
click at [302, 144] on input "text" at bounding box center [314, 143] width 87 height 11
type input "frustrated"
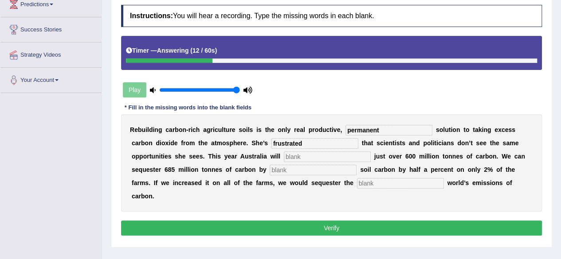
click at [300, 152] on input "text" at bounding box center [327, 157] width 87 height 11
type input "e"
type input "admit"
click at [290, 169] on input "text" at bounding box center [312, 170] width 87 height 11
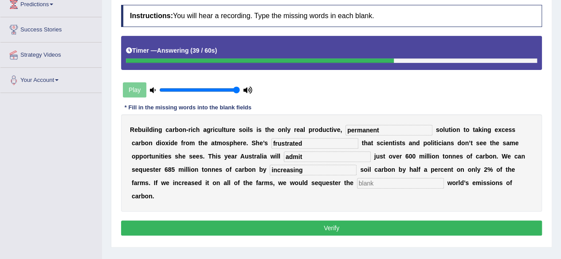
type input "increasing"
click at [378, 178] on input "text" at bounding box center [400, 183] width 87 height 11
type input "whole"
click at [378, 222] on button "Verify" at bounding box center [331, 228] width 421 height 15
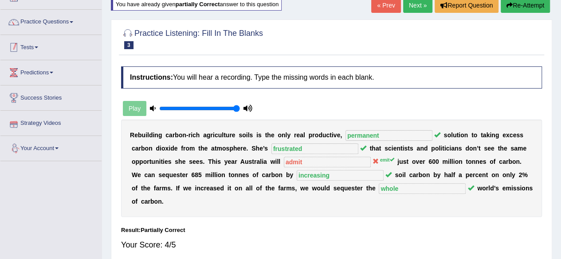
scroll to position [58, 0]
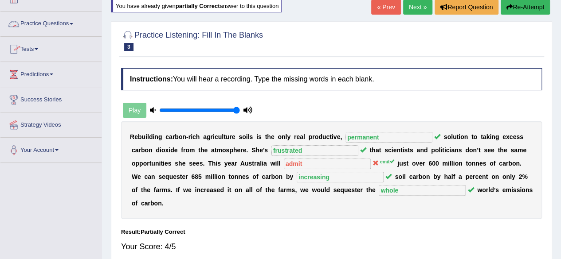
click at [58, 27] on link "Practice Questions" at bounding box center [50, 23] width 101 height 22
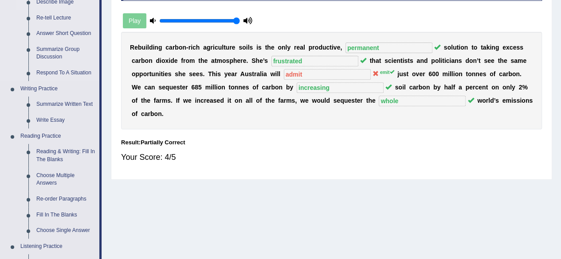
scroll to position [148, 0]
click at [56, 154] on link "Reading & Writing: Fill In The Blanks" at bounding box center [65, 155] width 67 height 23
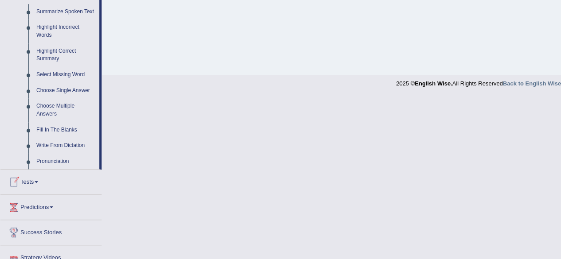
scroll to position [433, 0]
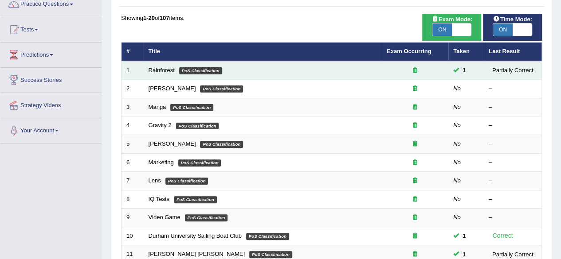
scroll to position [78, 0]
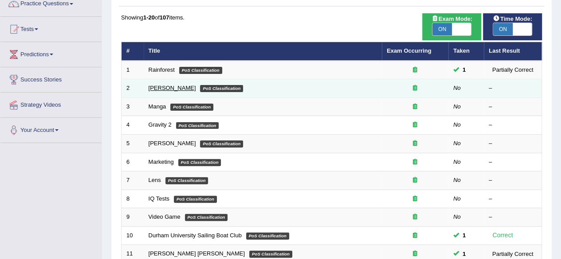
click at [163, 88] on link "[PERSON_NAME]" at bounding box center [171, 88] width 47 height 7
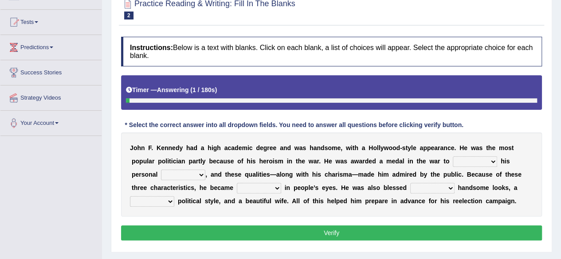
scroll to position [86, 0]
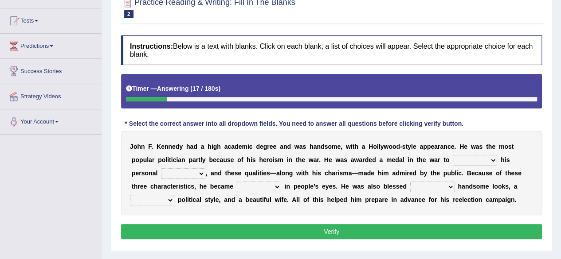
click at [482, 157] on select "prove show evidence upthrow" at bounding box center [474, 160] width 44 height 11
click at [197, 169] on select "passion courage charm liking" at bounding box center [183, 173] width 44 height 11
click at [369, 170] on b "d" at bounding box center [369, 173] width 4 height 7
click at [265, 185] on select "iconic ironic identical impotent" at bounding box center [259, 187] width 44 height 11
select select "iconic"
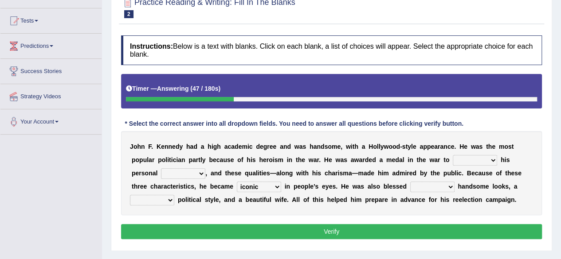
click at [237, 182] on select "iconic ironic identical impotent" at bounding box center [259, 187] width 44 height 11
click at [436, 190] on select "with in upon to" at bounding box center [432, 187] width 44 height 11
select select "with"
click at [410, 182] on select "with in upon to" at bounding box center [432, 187] width 44 height 11
click at [164, 198] on select "mending mends mended mend" at bounding box center [152, 200] width 44 height 11
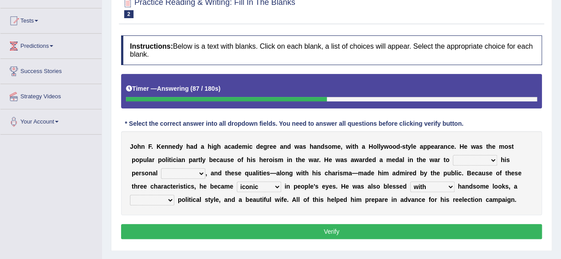
select select "mend"
click at [130, 195] on select "mending mends mended mend" at bounding box center [152, 200] width 44 height 11
click at [477, 159] on select "prove show evidence upthrow" at bounding box center [474, 160] width 44 height 11
select select "show"
click at [452, 155] on select "prove show evidence upthrow" at bounding box center [474, 160] width 44 height 11
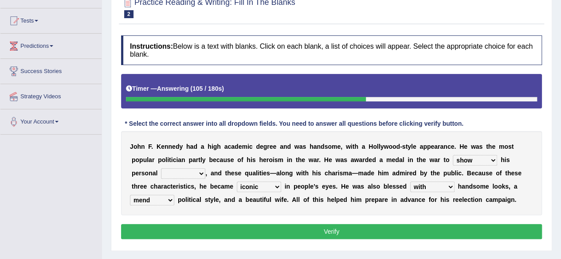
click at [194, 171] on select "passion courage charm liking" at bounding box center [183, 173] width 44 height 11
select select "passion"
click at [161, 168] on select "passion courage charm liking" at bounding box center [183, 173] width 44 height 11
drag, startPoint x: 188, startPoint y: 193, endPoint x: 331, endPoint y: 227, distance: 147.2
click at [331, 227] on div "Instructions: Below is a text with blanks. Click on each blank, a list of choic…" at bounding box center [331, 138] width 425 height 215
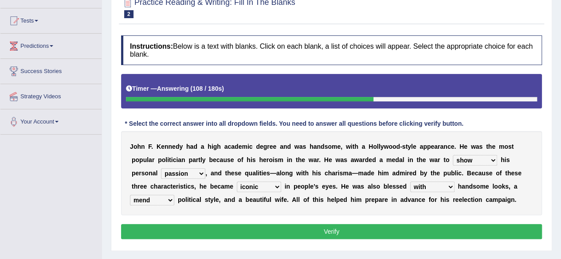
click at [331, 227] on button "Verify" at bounding box center [331, 231] width 421 height 15
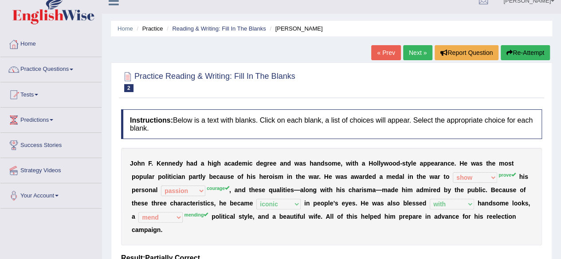
scroll to position [0, 0]
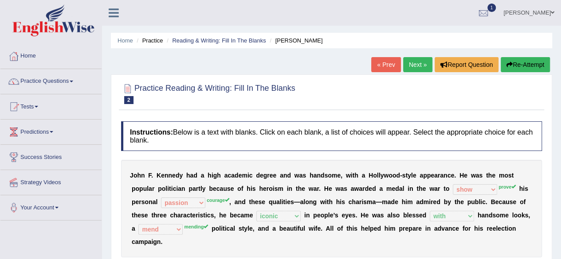
click at [415, 70] on link "Next »" at bounding box center [417, 64] width 29 height 15
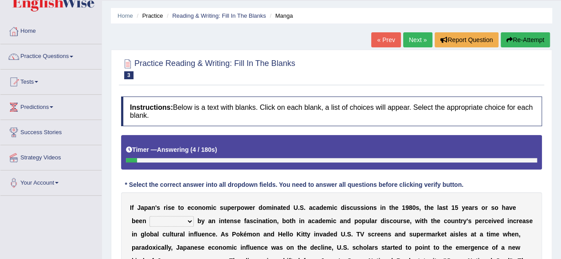
scroll to position [23, 0]
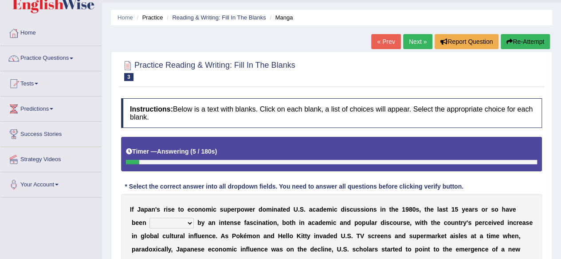
click at [416, 46] on link "Next »" at bounding box center [417, 41] width 29 height 15
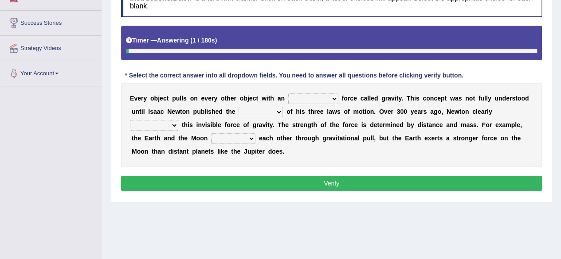
scroll to position [141, 0]
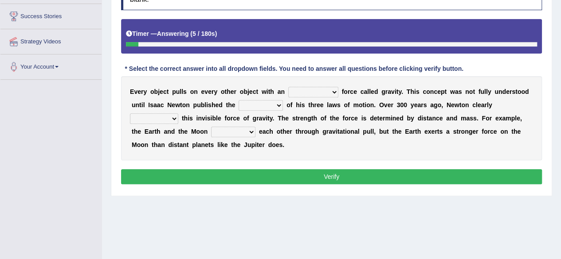
click at [312, 93] on select "invisible unknown unbelievable inconsistent" at bounding box center [313, 92] width 50 height 11
click at [288, 87] on select "invisible unknown unbelievable inconsistent" at bounding box center [313, 92] width 50 height 11
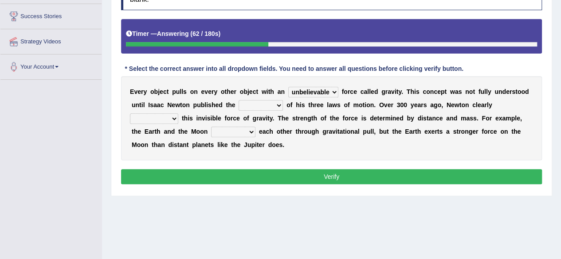
click at [251, 106] on select "concept theory method argument" at bounding box center [260, 105] width 44 height 11
click at [339, 111] on div "E v e r y o b j e c t p u l l s o n e v e r y o t h e r o b j e c t w i t h a n…" at bounding box center [331, 118] width 421 height 84
click at [316, 89] on select "invisible unknown unbelievable inconsistent" at bounding box center [313, 92] width 50 height 11
select select "invisible"
click at [288, 87] on select "invisible unknown unbelievable inconsistent" at bounding box center [313, 92] width 50 height 11
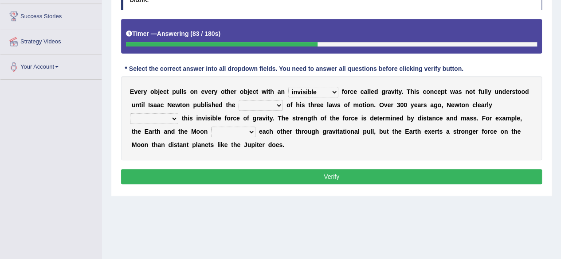
click at [270, 104] on select "concept theory method argument" at bounding box center [260, 105] width 44 height 11
select select "theory"
click at [238, 100] on select "concept theory method argument" at bounding box center [260, 105] width 44 height 11
click at [159, 119] on select "explained undermined overturned realized" at bounding box center [154, 118] width 48 height 11
select select "explained"
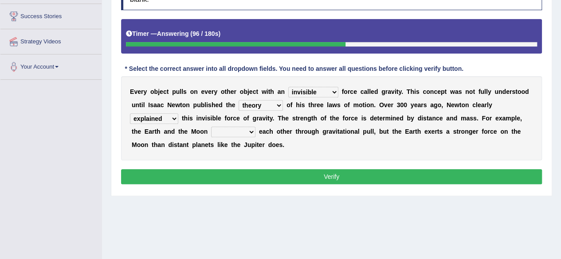
click at [130, 113] on select "explained undermined overturned realized" at bounding box center [154, 118] width 48 height 11
click at [244, 131] on select "affect spin evade span" at bounding box center [233, 132] width 44 height 11
click at [211, 127] on select "affect spin evade span" at bounding box center [233, 132] width 44 height 11
click at [240, 129] on select "affect spin evade span" at bounding box center [233, 132] width 44 height 11
select select "evade"
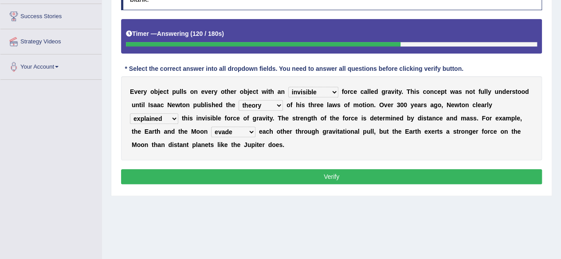
click at [211, 127] on select "affect spin evade span" at bounding box center [233, 132] width 44 height 11
click at [298, 175] on button "Verify" at bounding box center [331, 176] width 421 height 15
